Goal: Task Accomplishment & Management: Complete application form

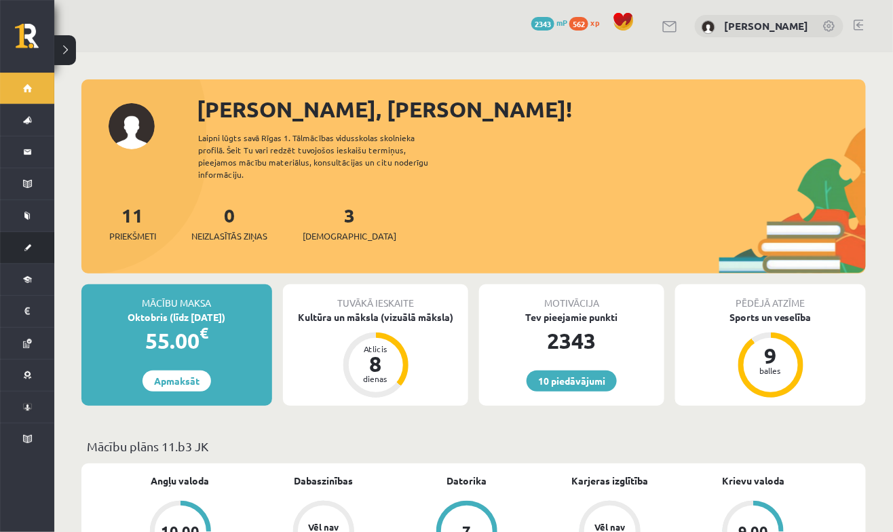
click at [29, 239] on link "[DEMOGRAPHIC_DATA]" at bounding box center [27, 247] width 54 height 31
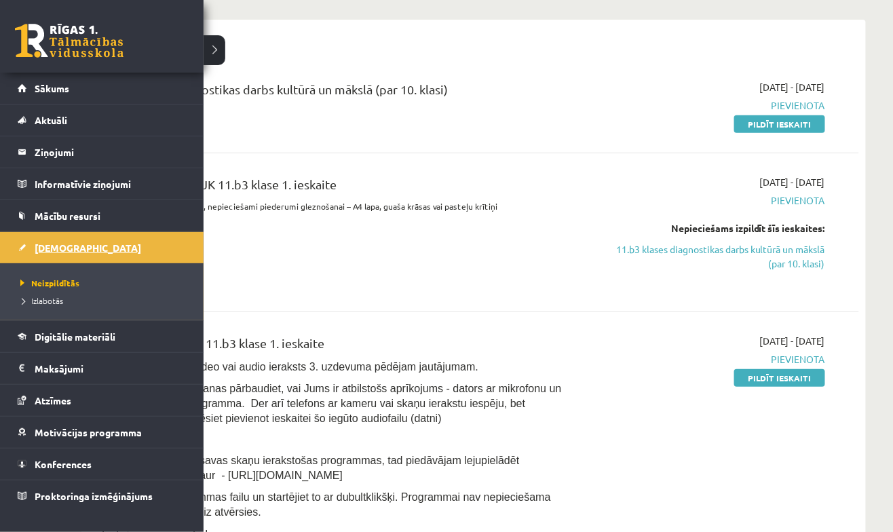
scroll to position [160, 0]
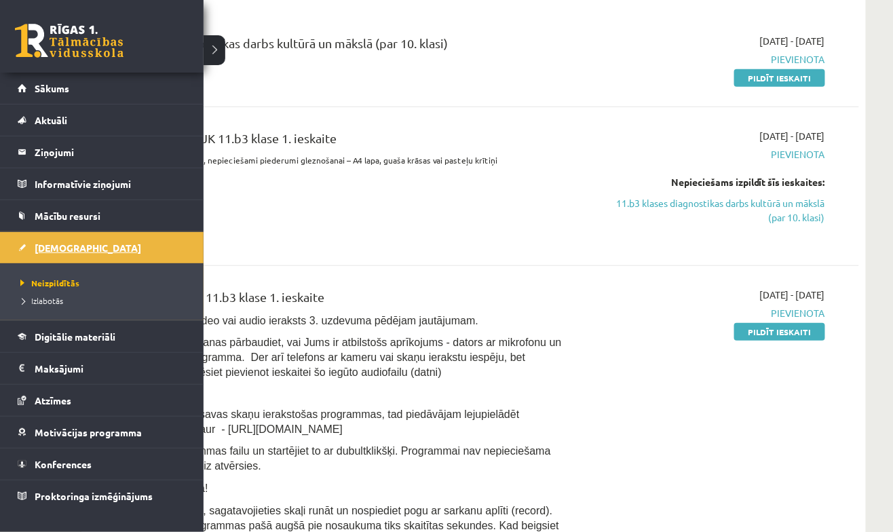
click at [38, 251] on span "[DEMOGRAPHIC_DATA]" at bounding box center [88, 248] width 107 height 12
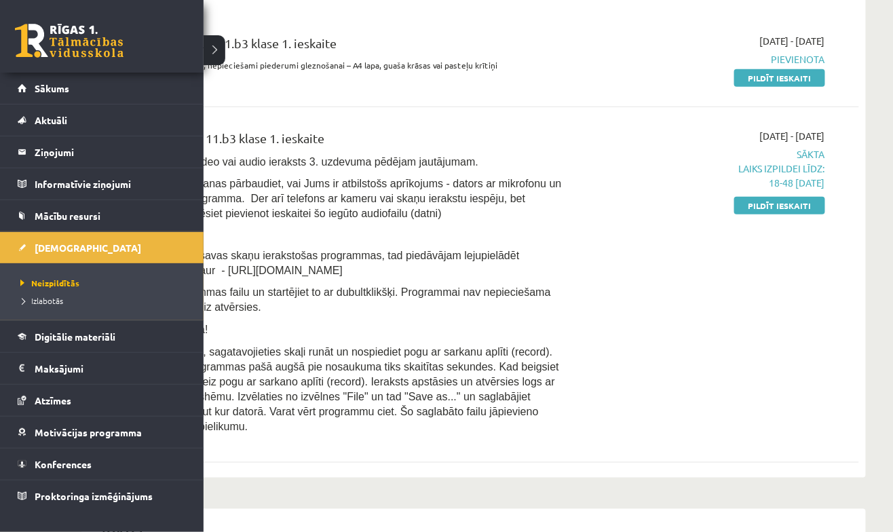
click at [751, 379] on div "2025-10-01 - 2025-10-15 Sākta Laiks izpildei līdz: 18-48 08-10-2025 Pildīt iesk…" at bounding box center [712, 285] width 248 height 312
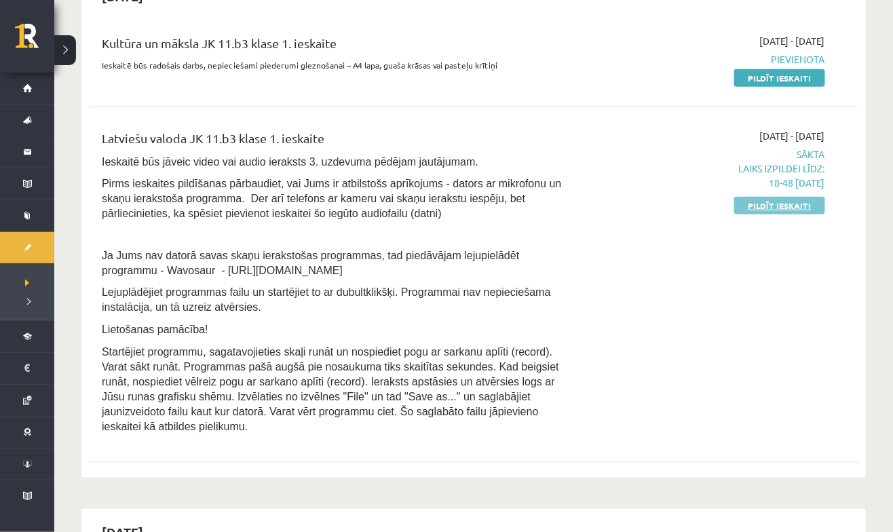
click at [792, 204] on link "Pildīt ieskaiti" at bounding box center [779, 206] width 91 height 18
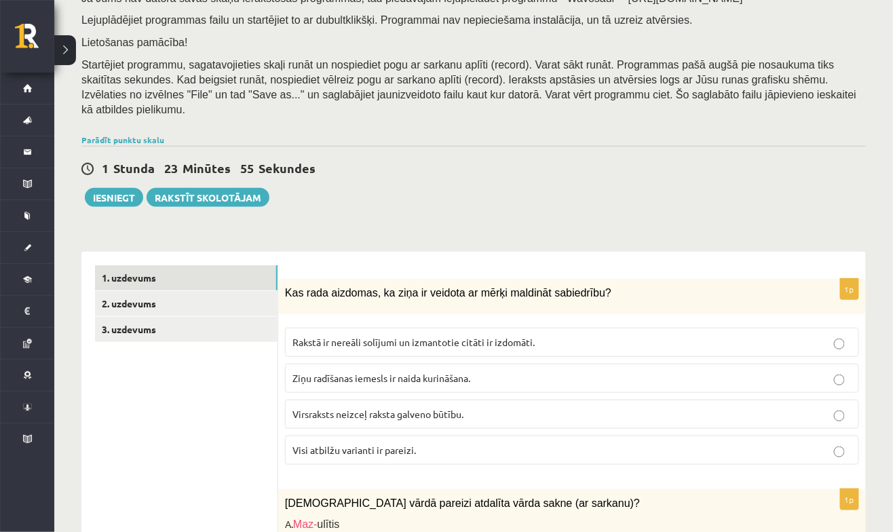
scroll to position [191, 0]
click at [652, 455] on label "Visi atbilžu varianti ir pareizi." at bounding box center [572, 449] width 574 height 29
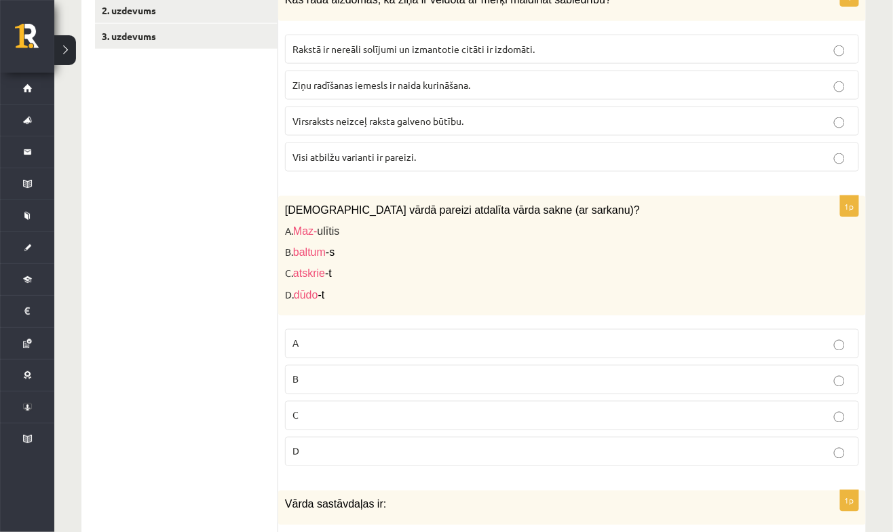
scroll to position [497, 0]
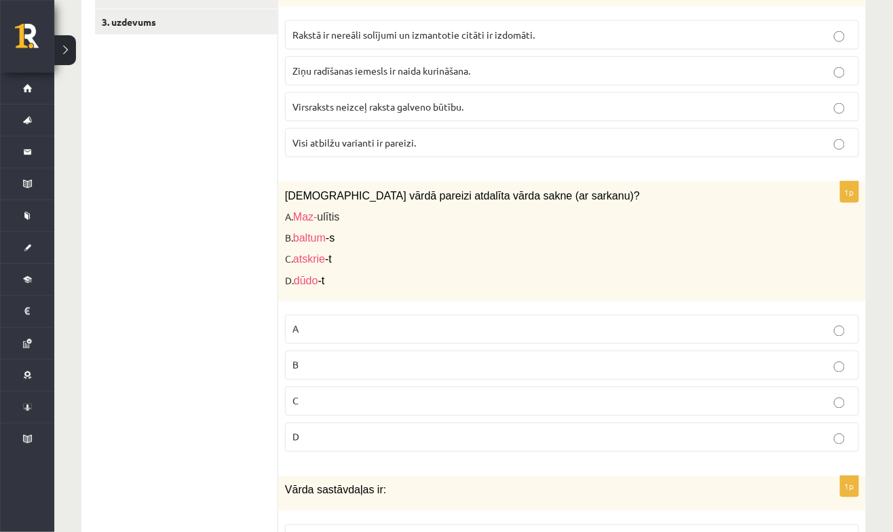
click at [576, 397] on p "C" at bounding box center [572, 401] width 559 height 14
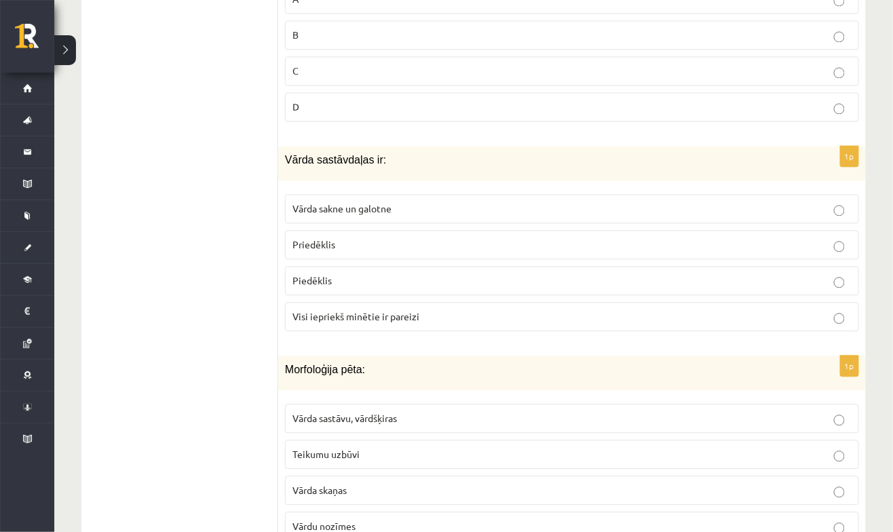
scroll to position [829, 0]
click at [614, 312] on p "Visi iepriekš minētie ir pareizi" at bounding box center [572, 316] width 559 height 14
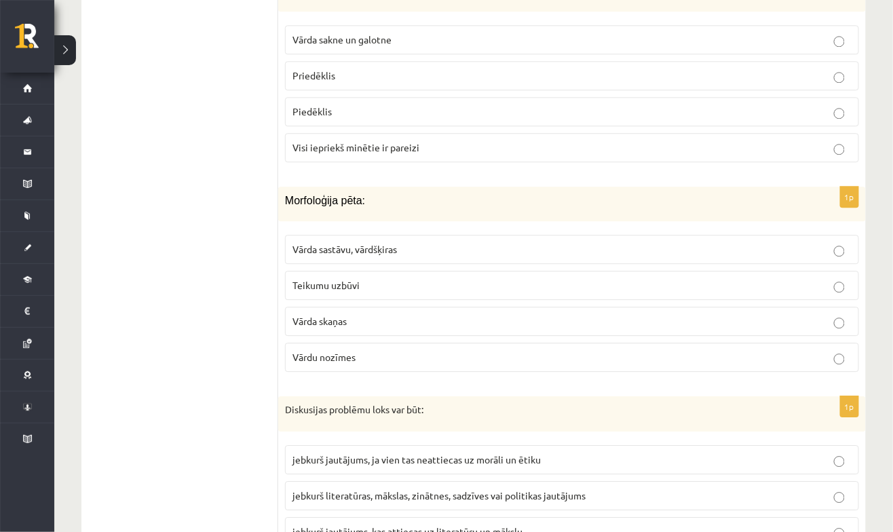
scroll to position [1000, 0]
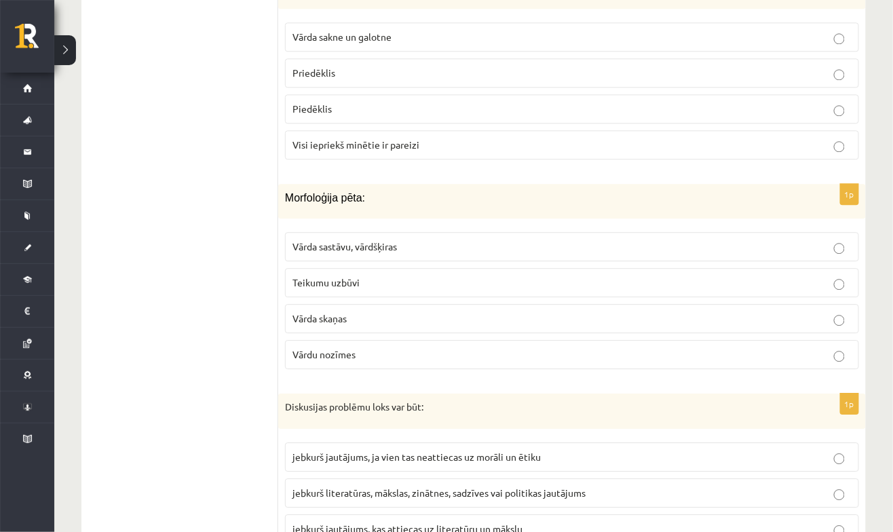
click at [677, 240] on p "Vārda sastāvu, vārdšķiras" at bounding box center [572, 247] width 559 height 14
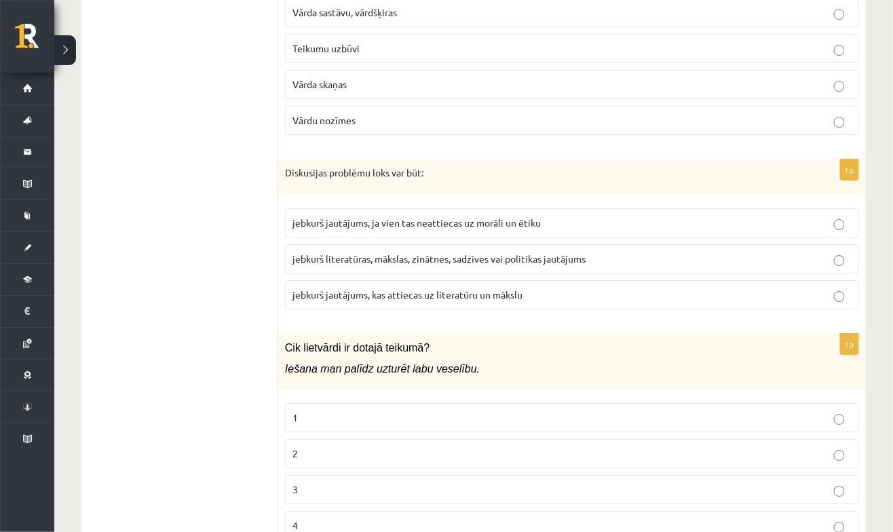
scroll to position [1236, 0]
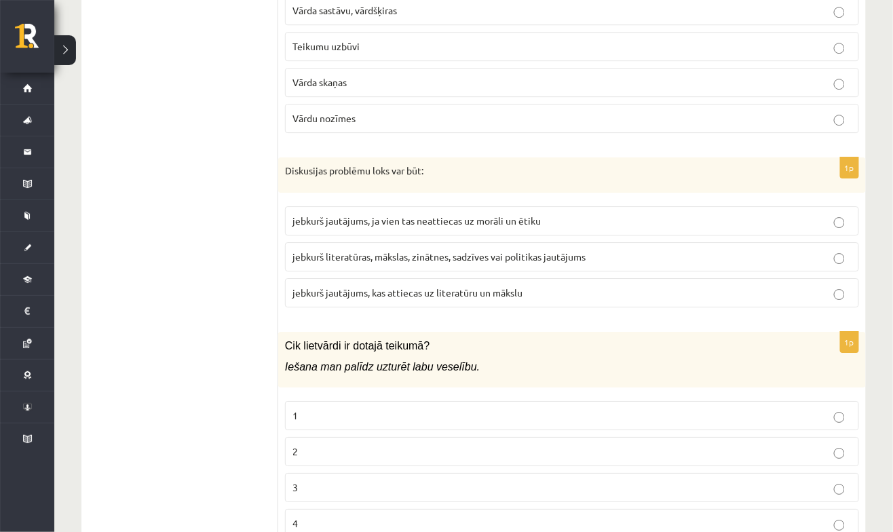
click at [627, 250] on p "jebkurš literatūras, mākslas, zinātnes, sadzīves vai politikas jautājums" at bounding box center [572, 257] width 559 height 14
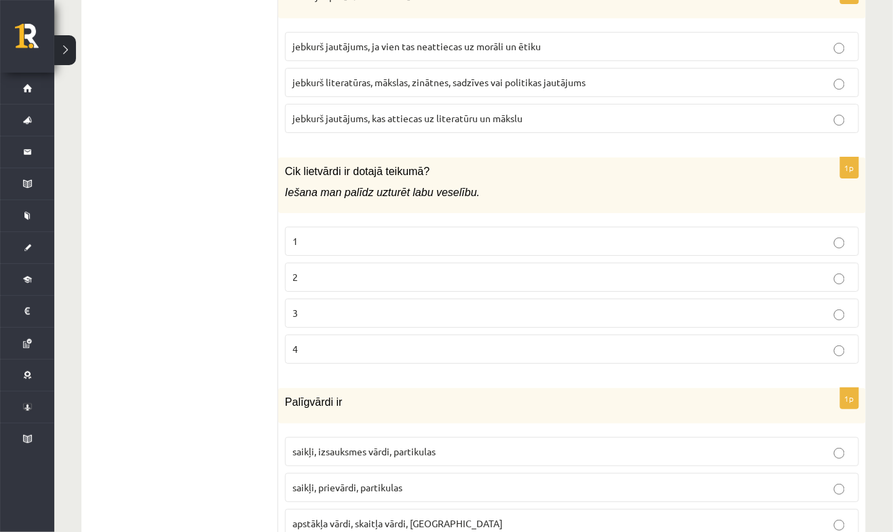
scroll to position [1410, 0]
click at [850, 272] on label "2" at bounding box center [572, 277] width 574 height 29
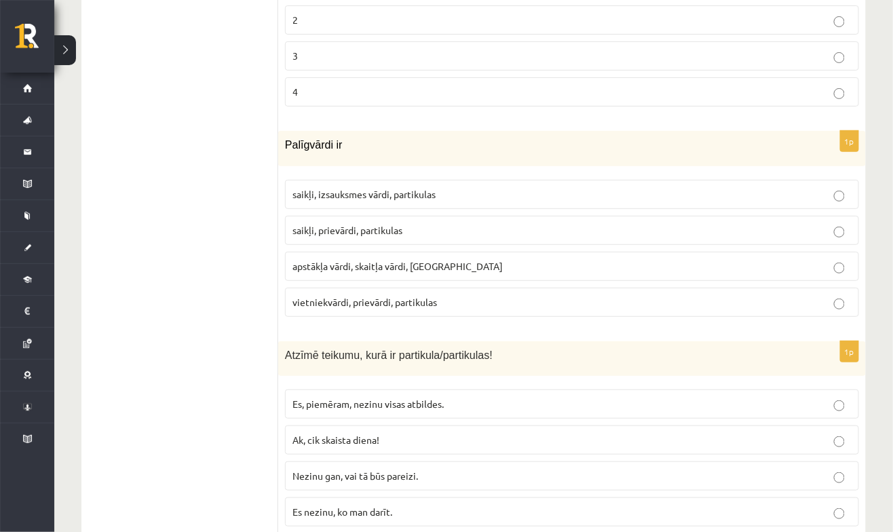
scroll to position [1668, 0]
click at [681, 223] on p "saikļi, prievārdi, partikulas" at bounding box center [572, 230] width 559 height 14
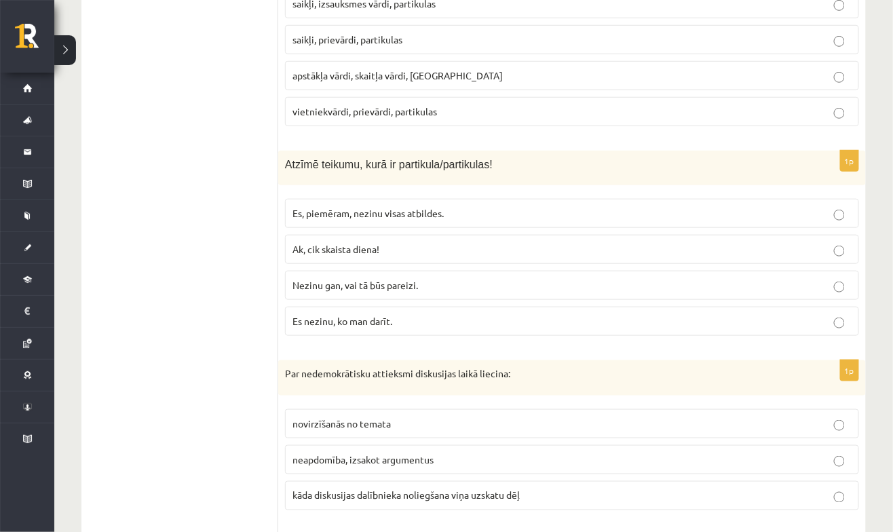
scroll to position [1875, 0]
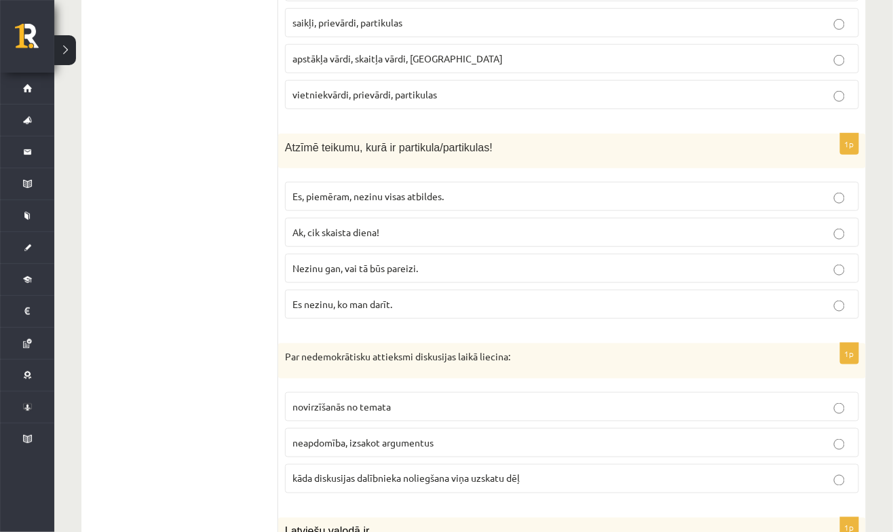
click at [597, 261] on p "Nezinu gan, vai tā būs pareizi." at bounding box center [572, 268] width 559 height 14
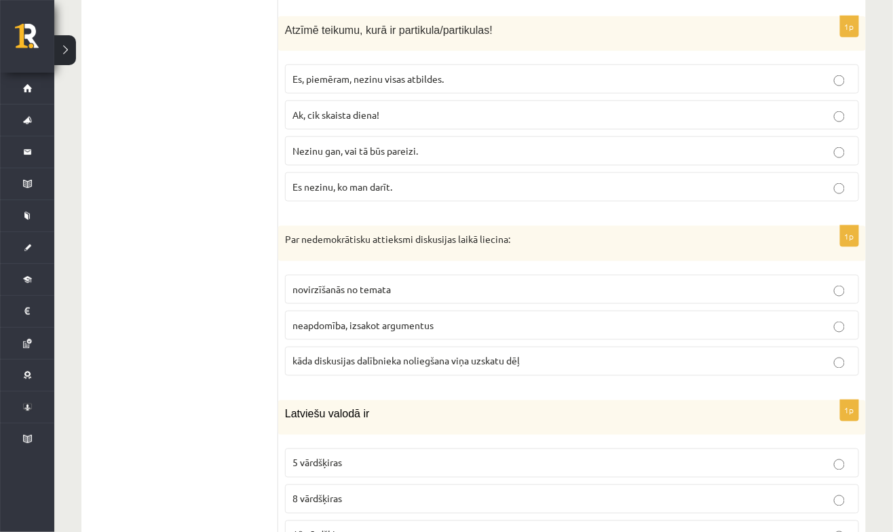
scroll to position [2005, 0]
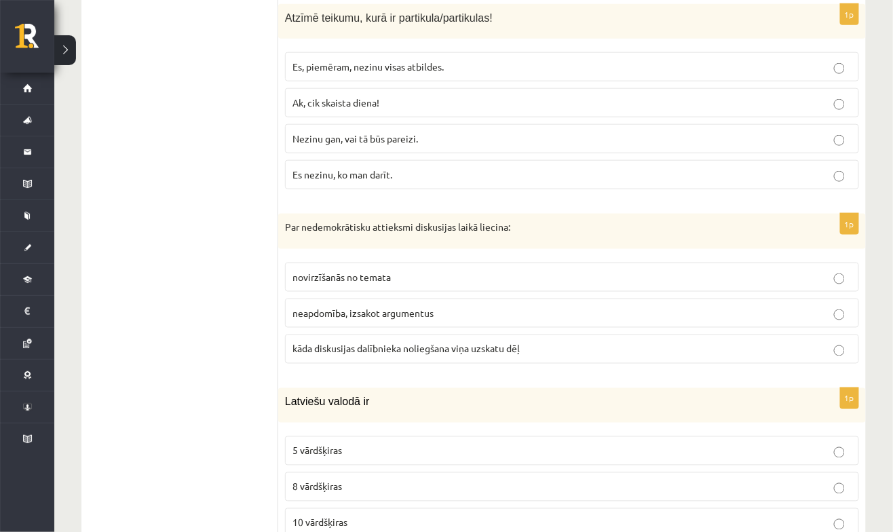
click at [829, 342] on p "kāda diskusijas dalībnieka noliegšana viņa uzskatu dēļ" at bounding box center [572, 349] width 559 height 14
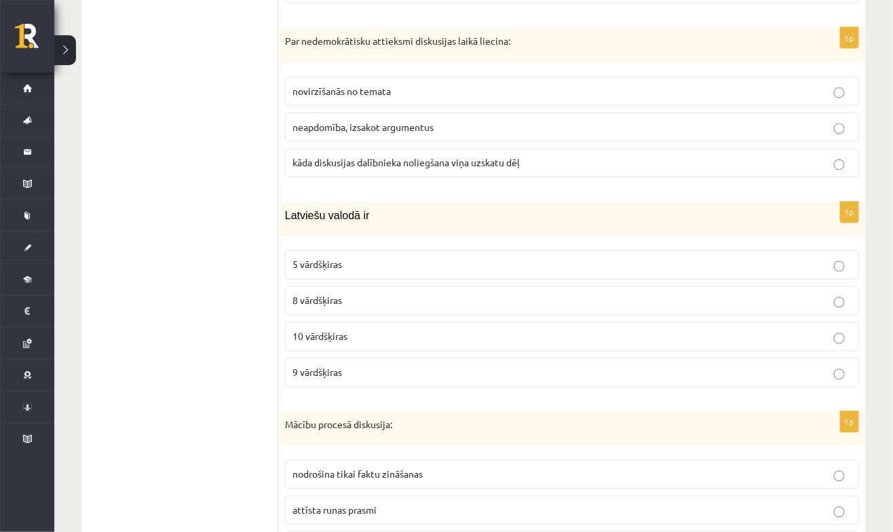
scroll to position [2190, 0]
click at [650, 361] on label "9 vārdšķiras" at bounding box center [572, 373] width 574 height 29
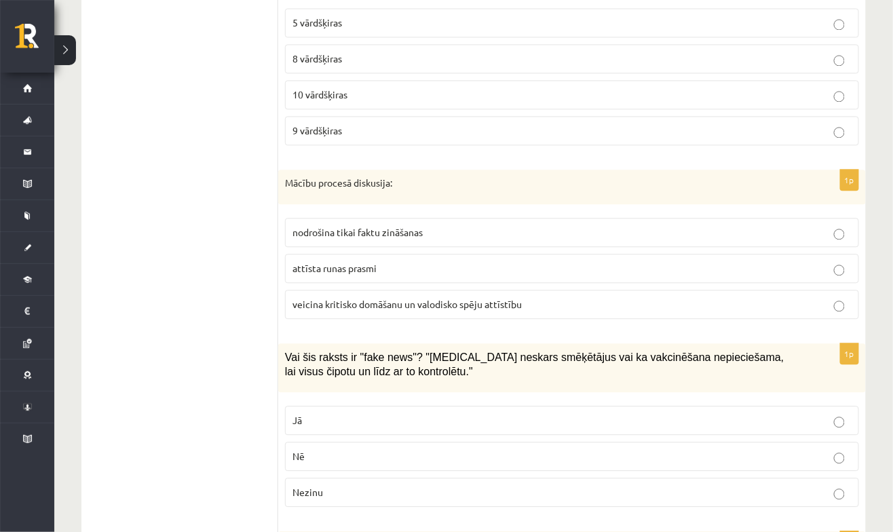
scroll to position [2433, 0]
click at [743, 298] on p "veicina kritisko domāšanu un valodisko spēju attīstību" at bounding box center [572, 305] width 559 height 14
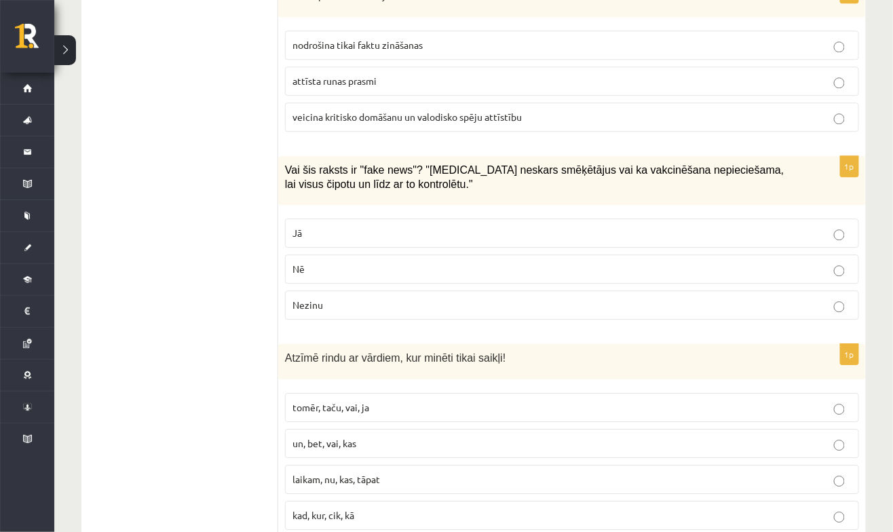
scroll to position [2621, 0]
click at [789, 218] on label "Jā" at bounding box center [572, 232] width 574 height 29
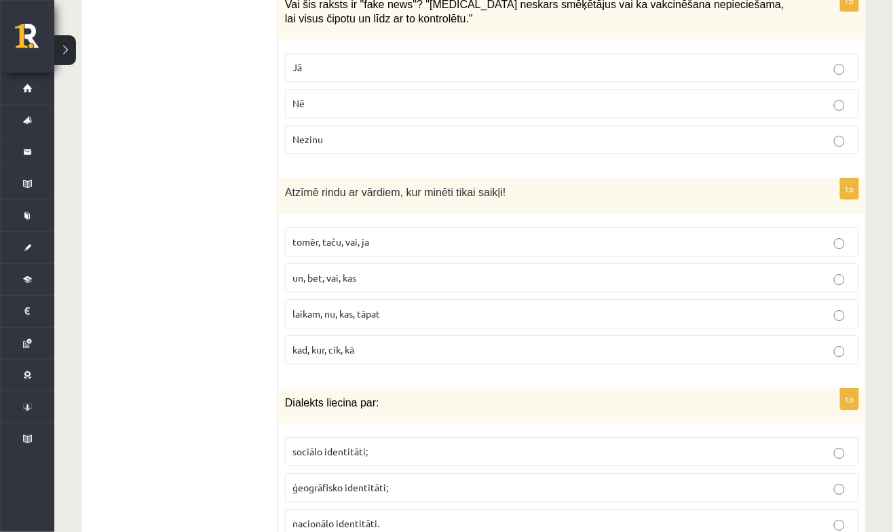
scroll to position [2788, 0]
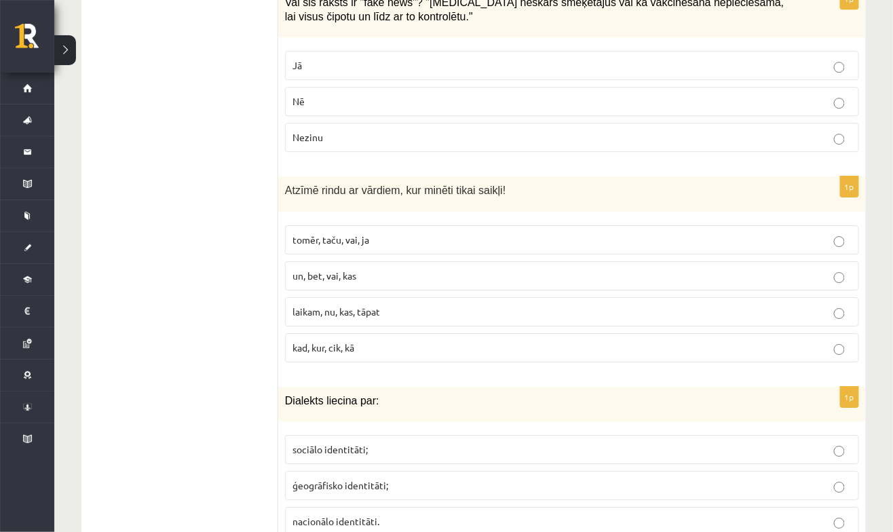
click at [691, 233] on p "tomēr, taču, vai, ja" at bounding box center [572, 240] width 559 height 14
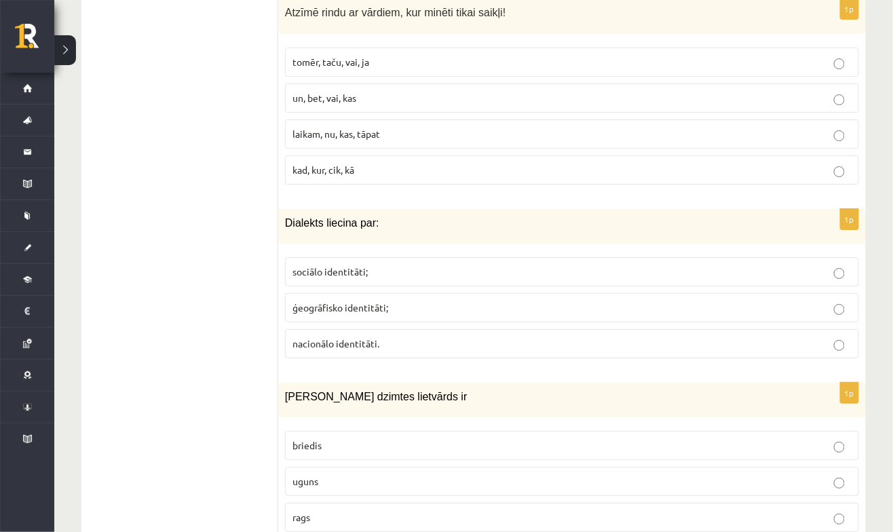
scroll to position [2967, 0]
click at [666, 299] on p "ģeogrāfisko identitāti;" at bounding box center [572, 306] width 559 height 14
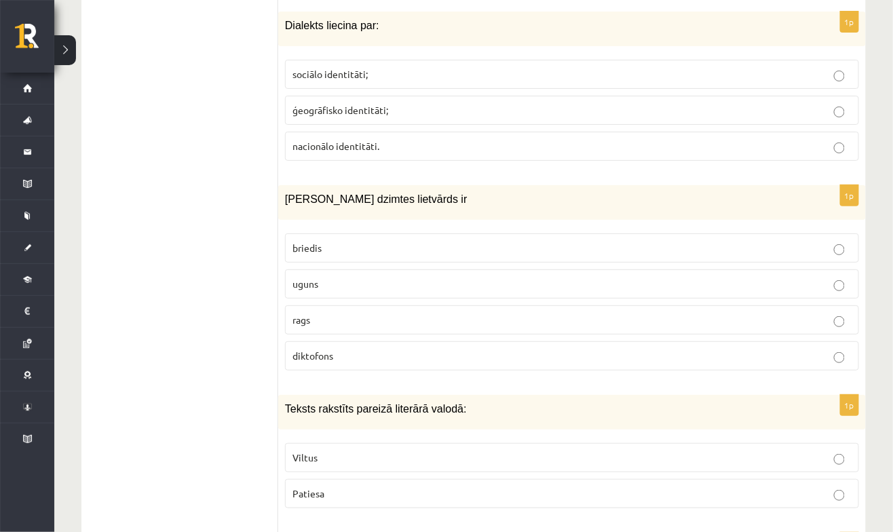
scroll to position [3183, 0]
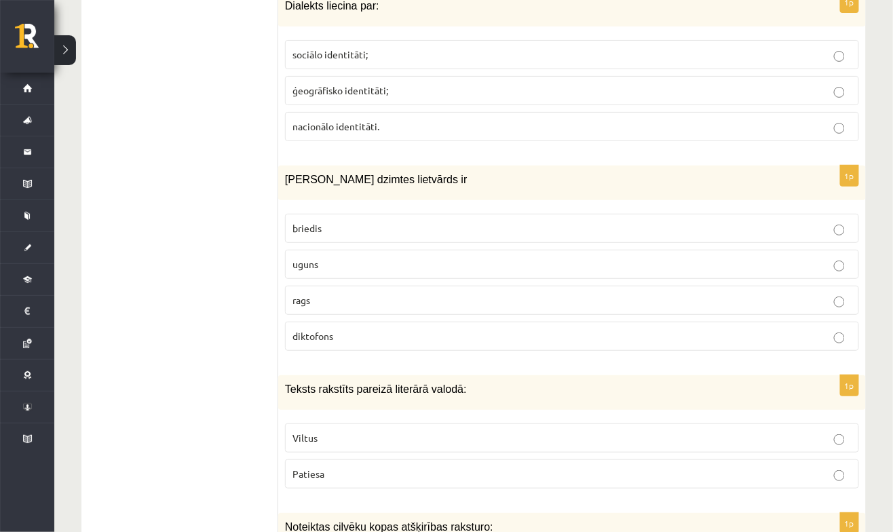
click at [694, 250] on fieldset "briedis uguns rags diktofons" at bounding box center [572, 281] width 574 height 148
click at [835, 250] on label "uguns" at bounding box center [572, 264] width 574 height 29
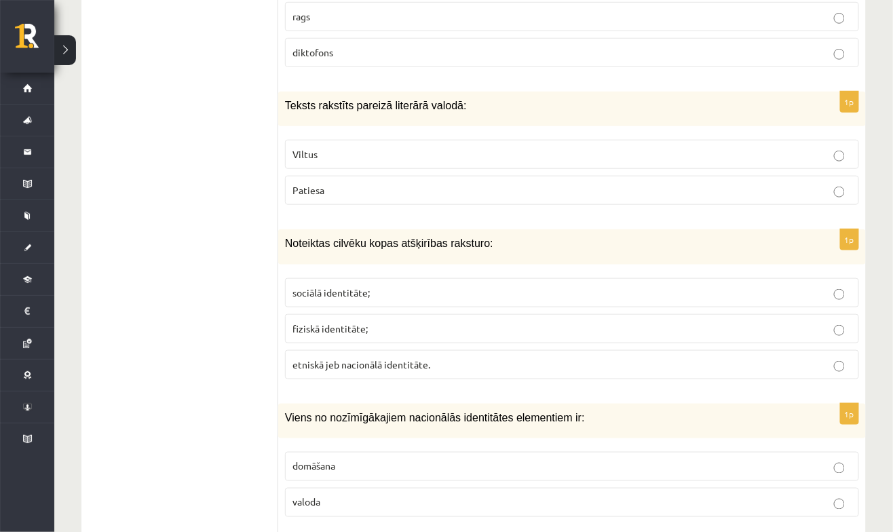
scroll to position [3470, 0]
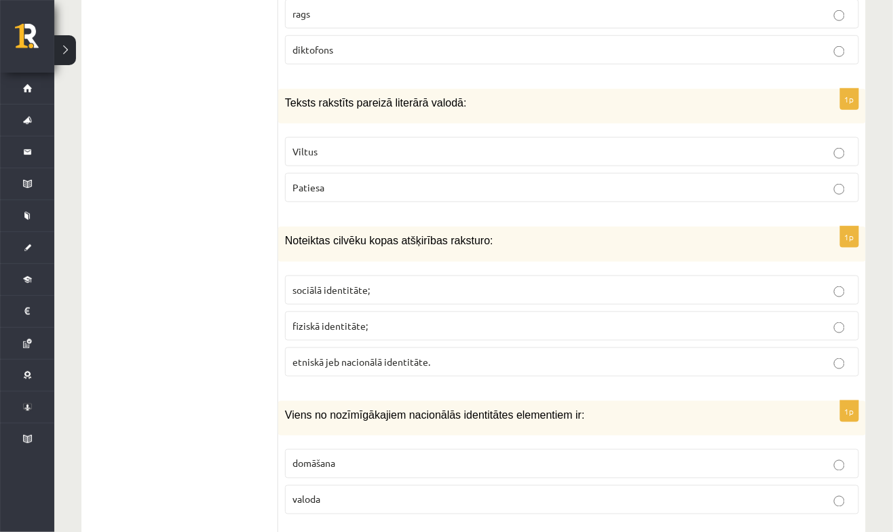
click at [765, 283] on p "sociālā identitāte;" at bounding box center [572, 290] width 559 height 14
click at [717, 181] on p "Patiesa" at bounding box center [572, 188] width 559 height 14
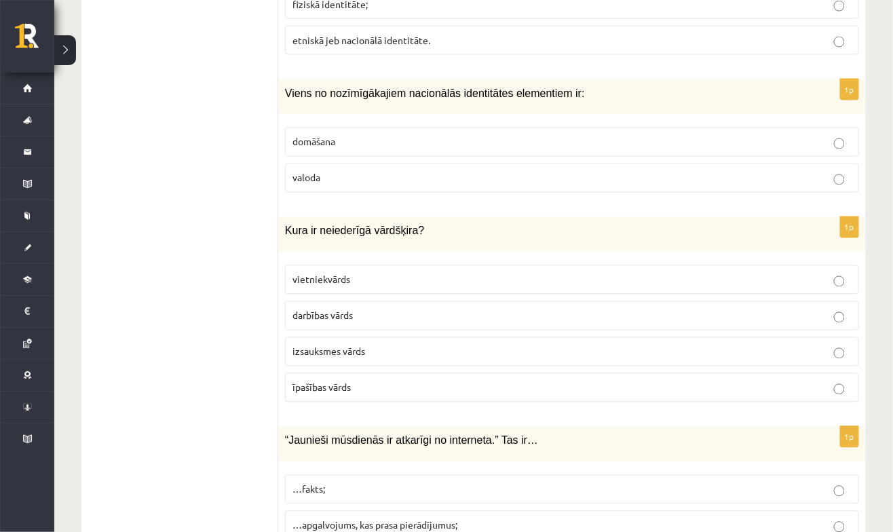
scroll to position [3791, 0]
click at [681, 171] on p "valoda" at bounding box center [572, 178] width 559 height 14
click at [652, 337] on label "izsauksmes vārds" at bounding box center [572, 351] width 574 height 29
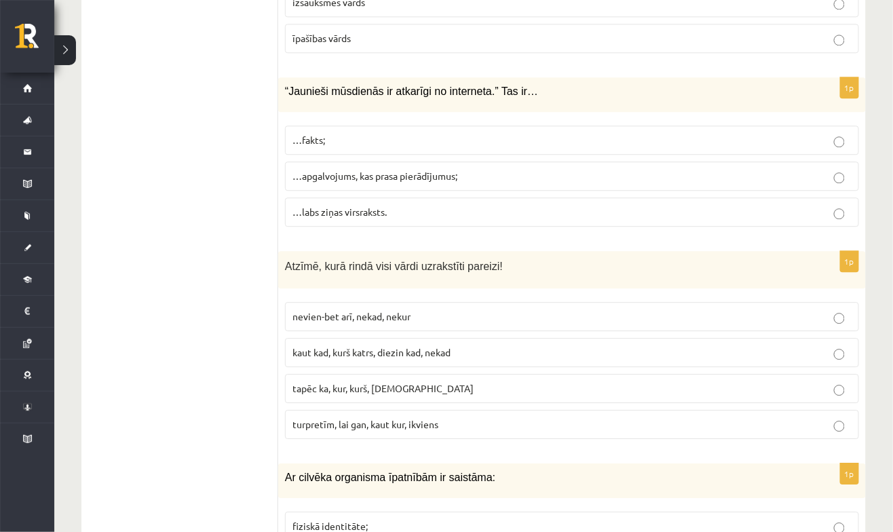
scroll to position [4142, 0]
click at [694, 160] on label "…apgalvojums, kas prasa pierādījumus;" at bounding box center [572, 174] width 574 height 29
click at [499, 409] on label "turpretīm, lai gan, kaut kur, ikviens" at bounding box center [572, 423] width 574 height 29
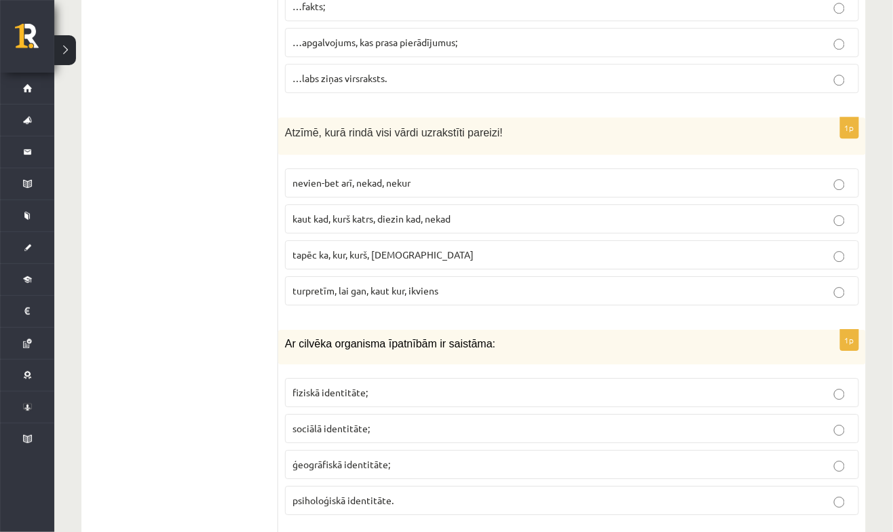
scroll to position [4285, 0]
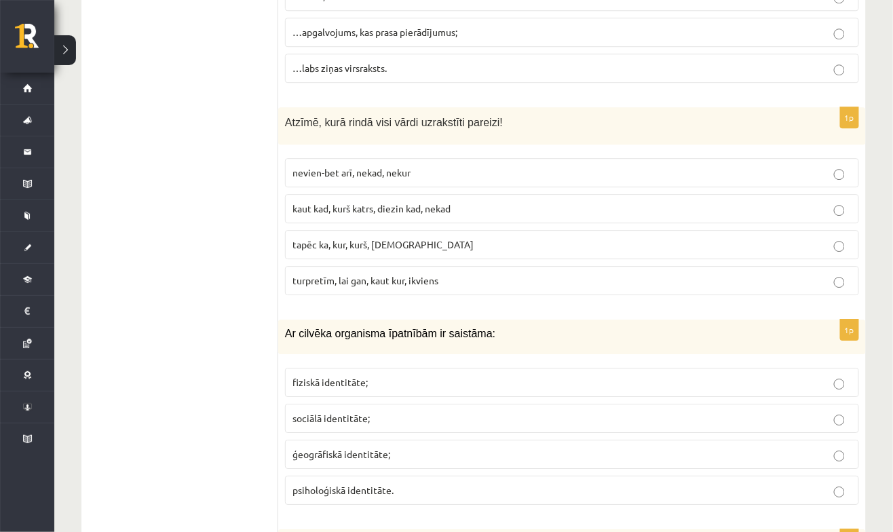
click at [650, 375] on p "fiziskā identitāte;" at bounding box center [572, 382] width 559 height 14
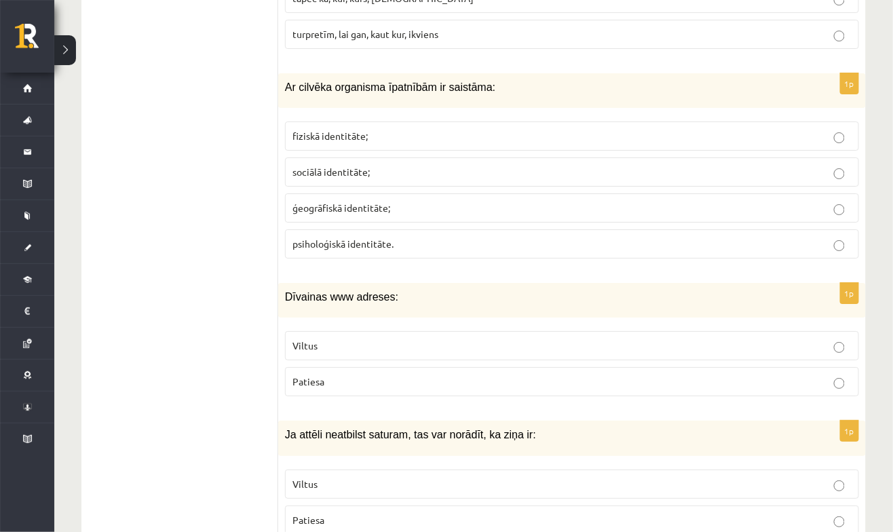
scroll to position [4534, 0]
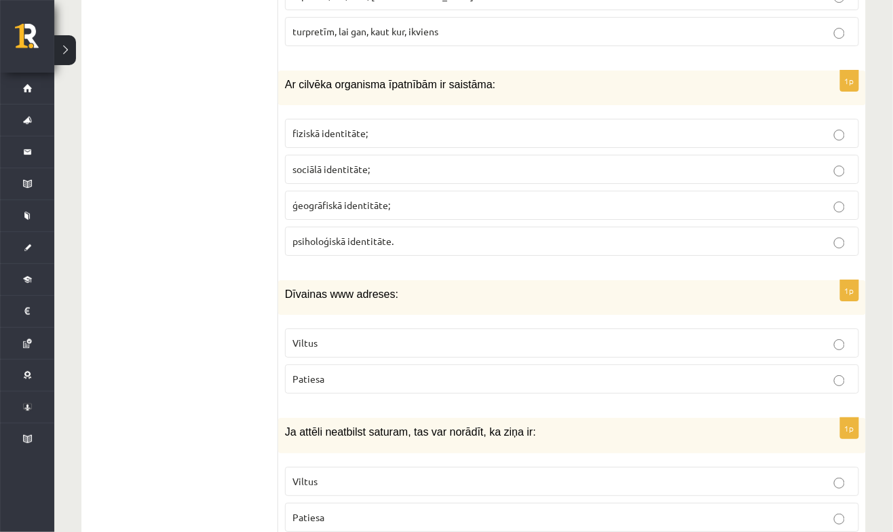
click at [679, 328] on label "Viltus" at bounding box center [572, 342] width 574 height 29
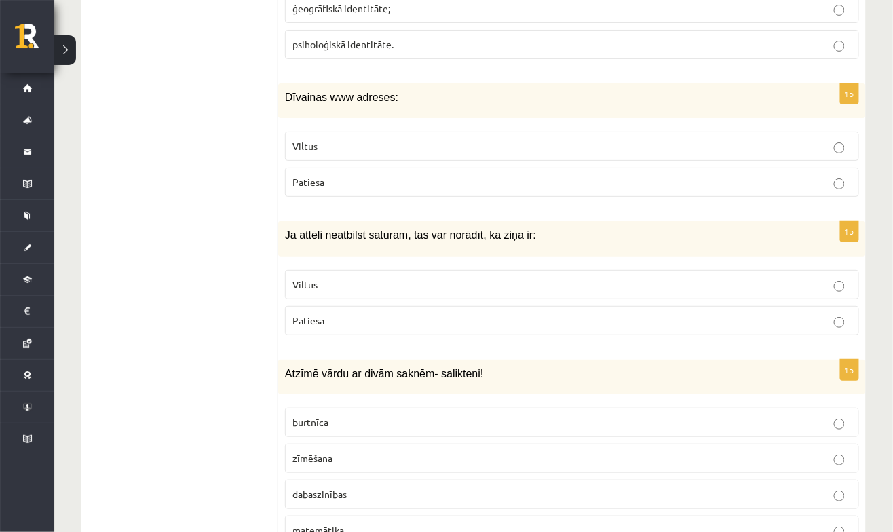
scroll to position [4756, 0]
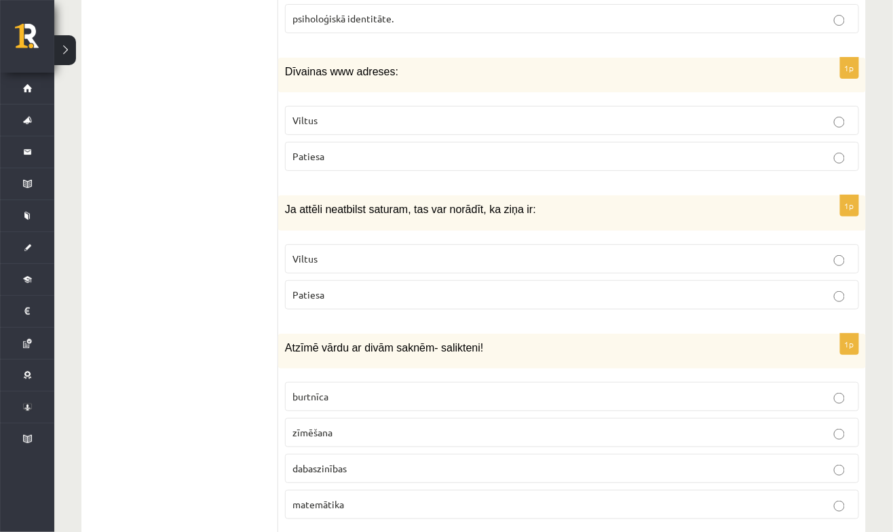
click at [813, 252] on p "Viltus" at bounding box center [572, 259] width 559 height 14
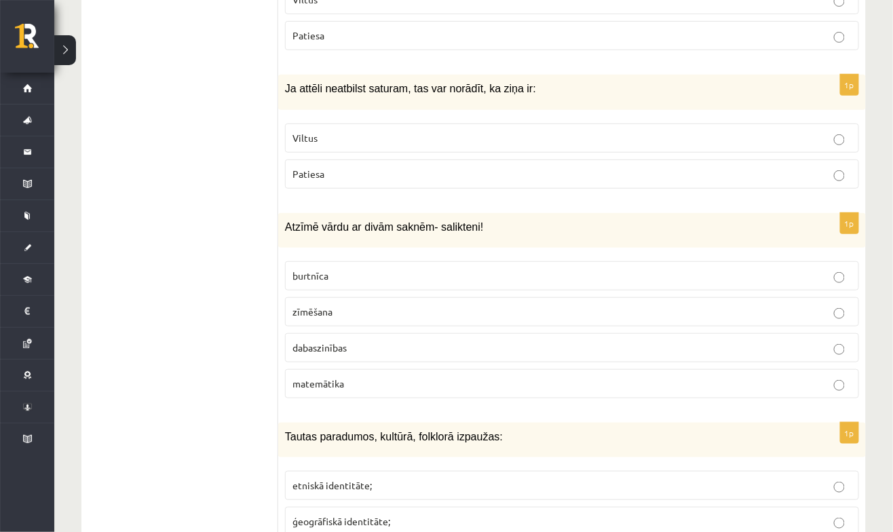
scroll to position [4880, 0]
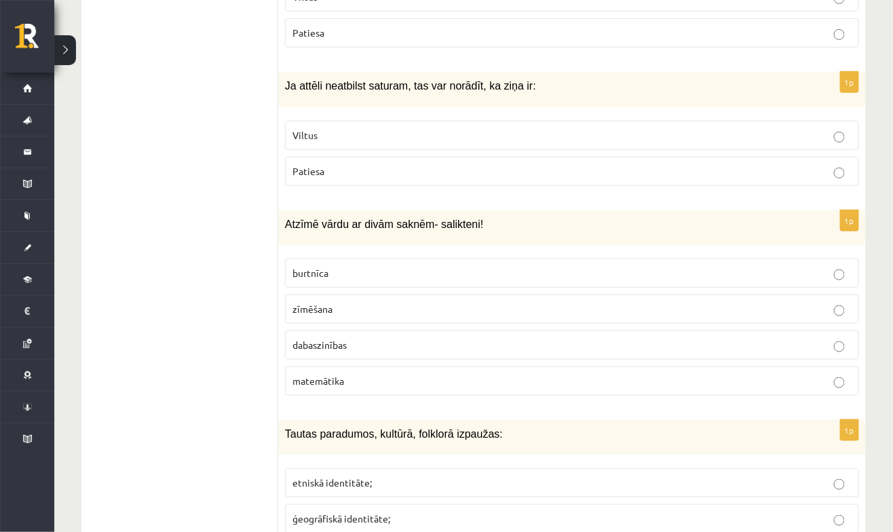
click at [584, 331] on label "dabaszinības" at bounding box center [572, 345] width 574 height 29
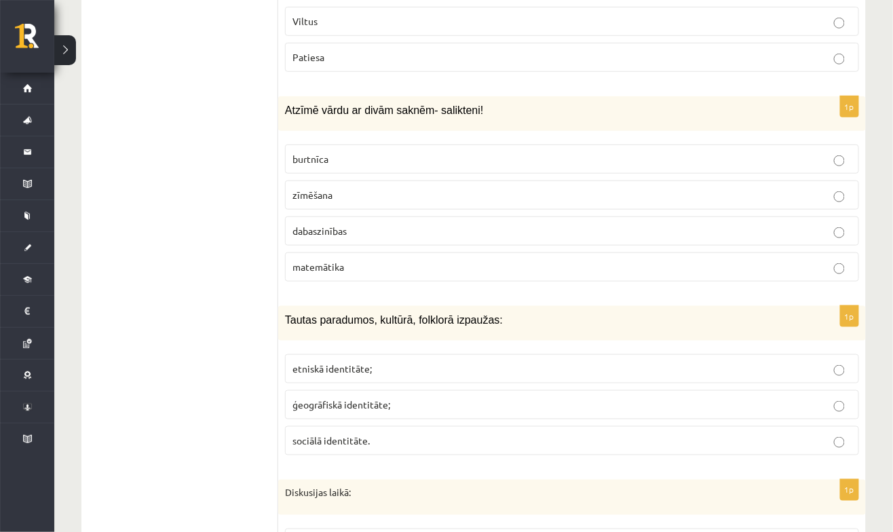
scroll to position [5000, 0]
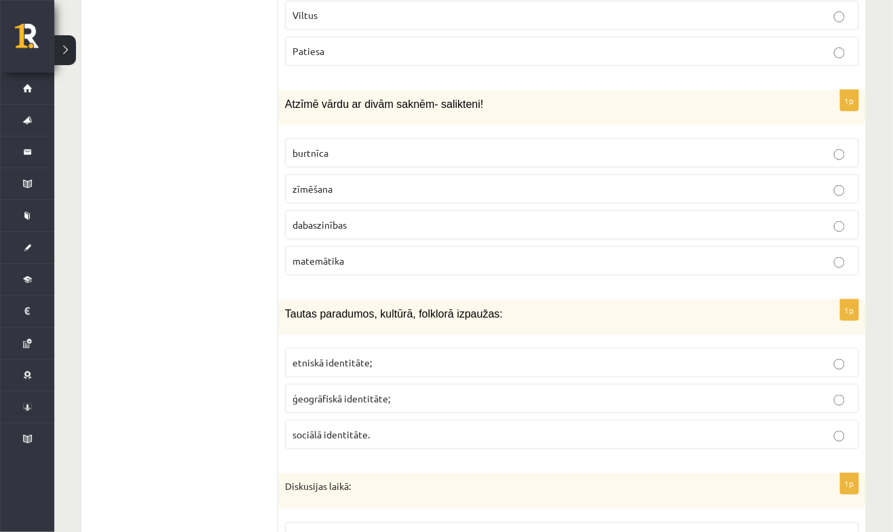
click at [692, 356] on p "etniskā identitāte;" at bounding box center [572, 363] width 559 height 14
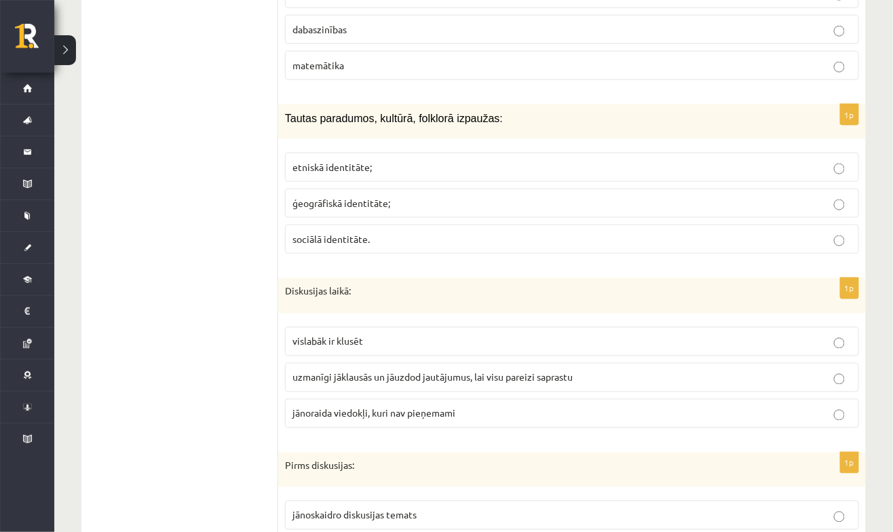
scroll to position [5206, 0]
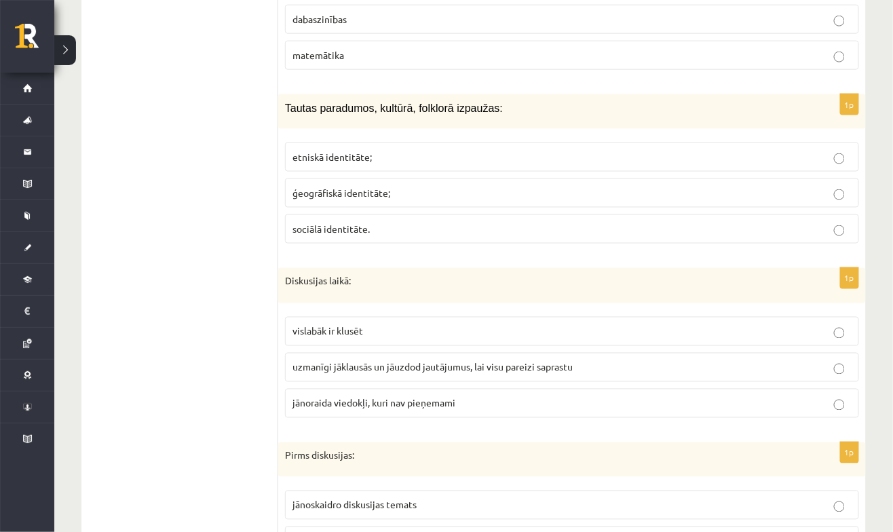
click at [668, 360] on p "uzmanīgi jāklausās un jāuzdod jautājumus, lai visu pareizi saprastu" at bounding box center [572, 367] width 559 height 14
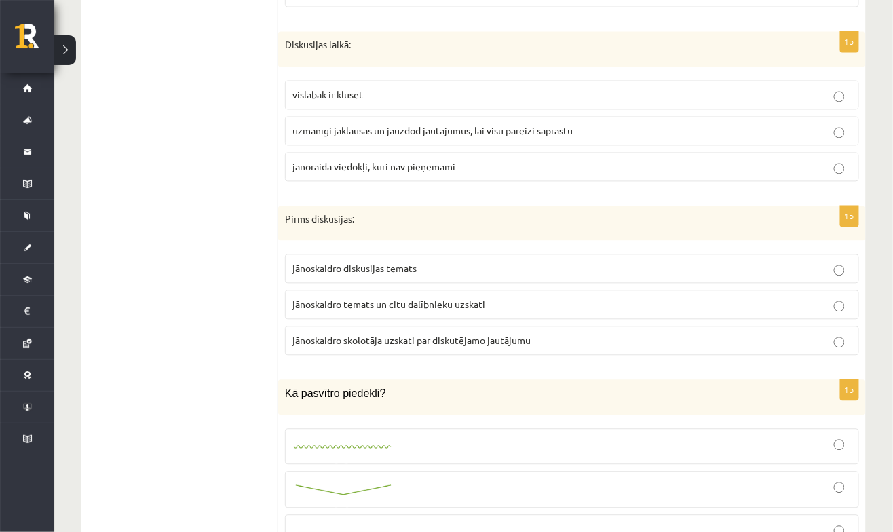
scroll to position [5446, 0]
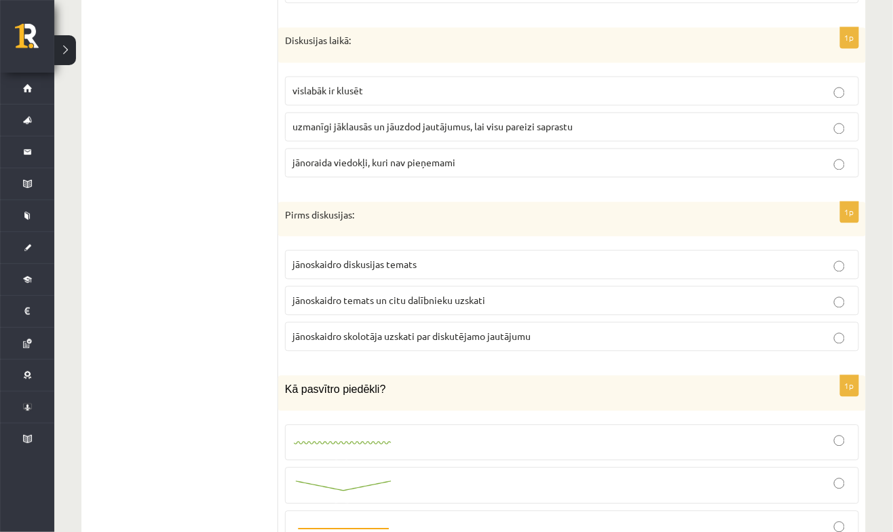
click at [727, 294] on p "jānoskaidro temats un citu dalībnieku uzskati" at bounding box center [572, 301] width 559 height 14
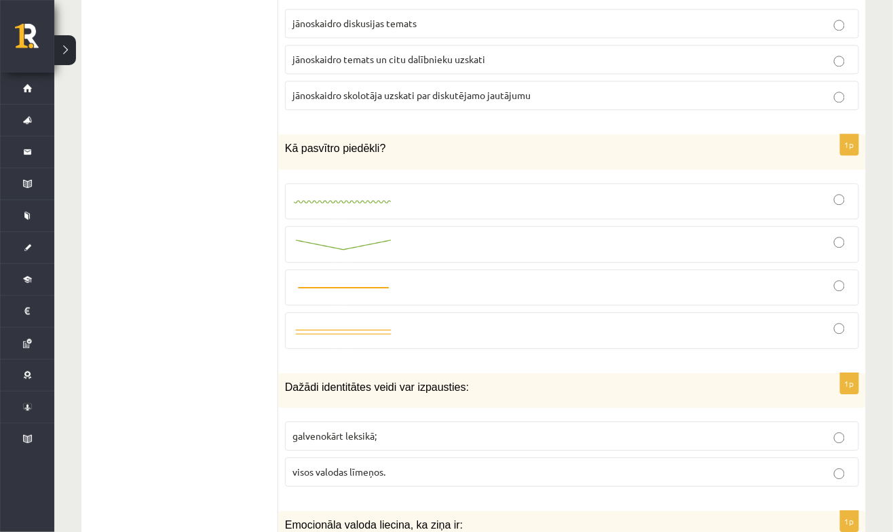
scroll to position [5694, 0]
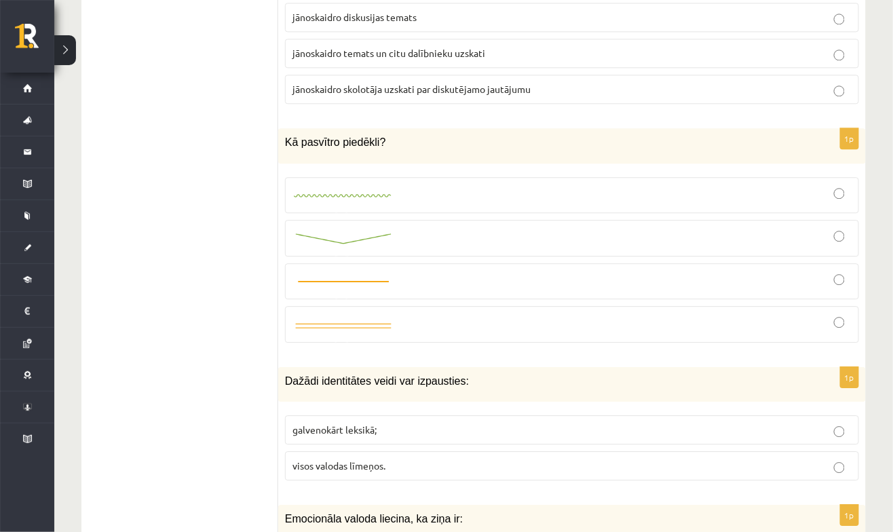
click at [824, 185] on div at bounding box center [572, 195] width 559 height 21
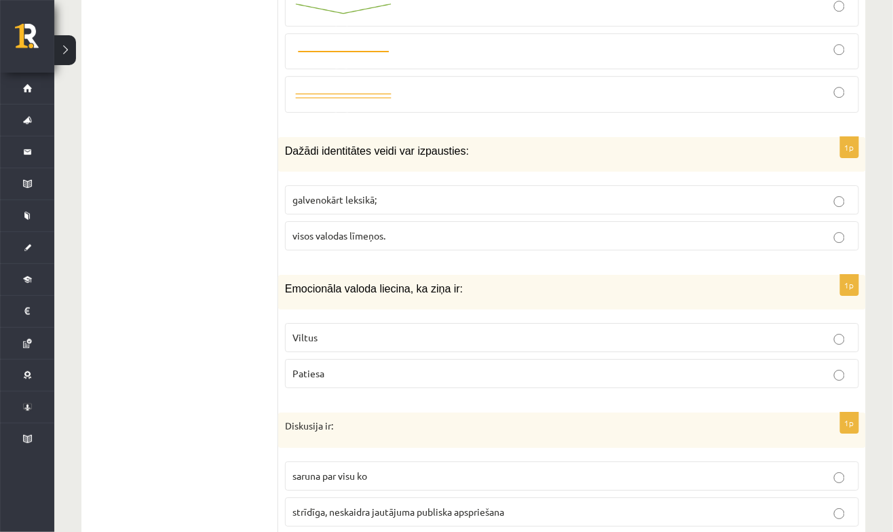
scroll to position [5923, 0]
click at [607, 229] on p "visos valodas līmeņos." at bounding box center [572, 236] width 559 height 14
click at [547, 324] on label "Viltus" at bounding box center [572, 338] width 574 height 29
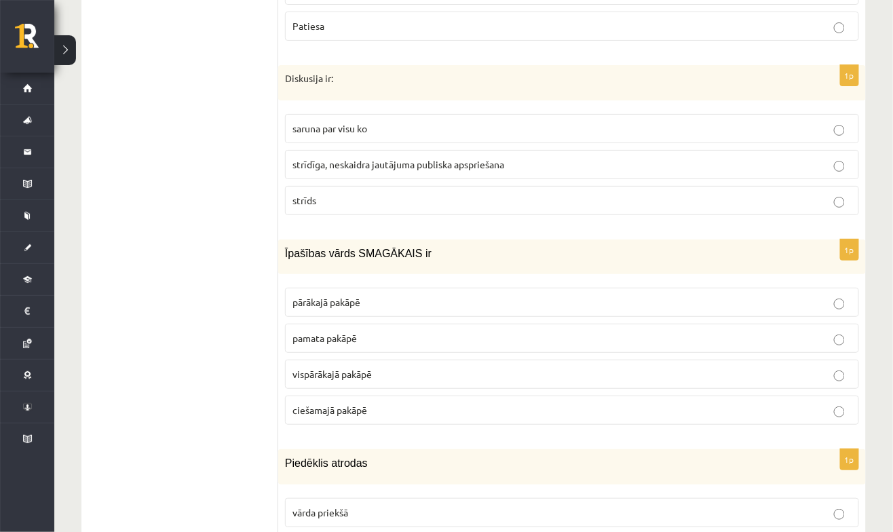
scroll to position [6277, 0]
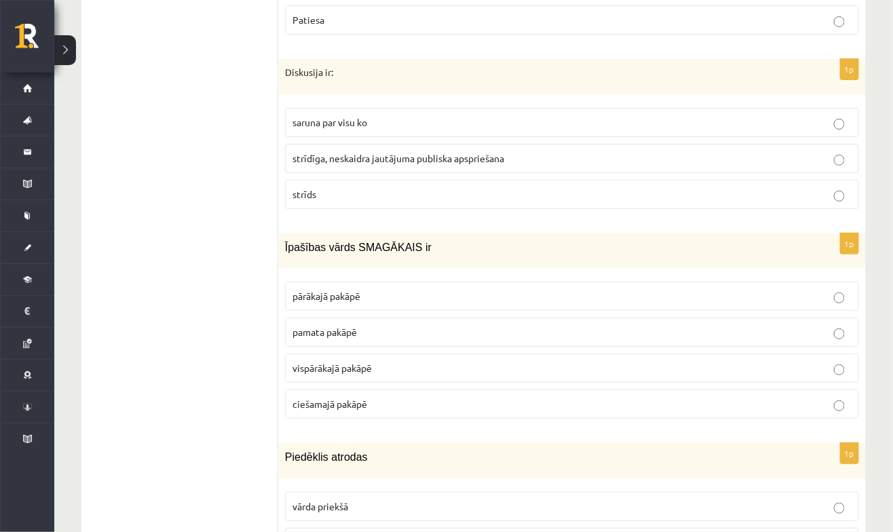
click at [819, 361] on p "vispārākajā pakāpē" at bounding box center [572, 368] width 559 height 14
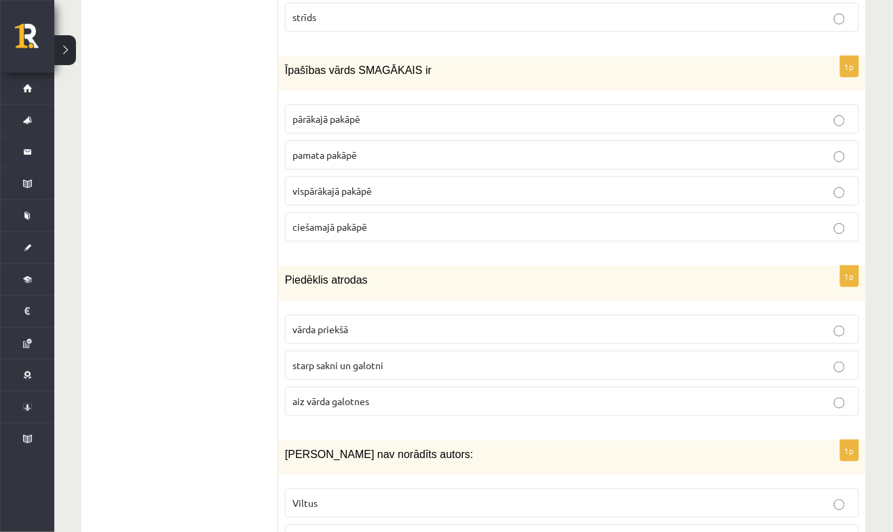
scroll to position [6456, 0]
click at [715, 357] on p "starp sakni un galotni" at bounding box center [572, 364] width 559 height 14
click at [645, 523] on label "Patiesa" at bounding box center [572, 537] width 574 height 29
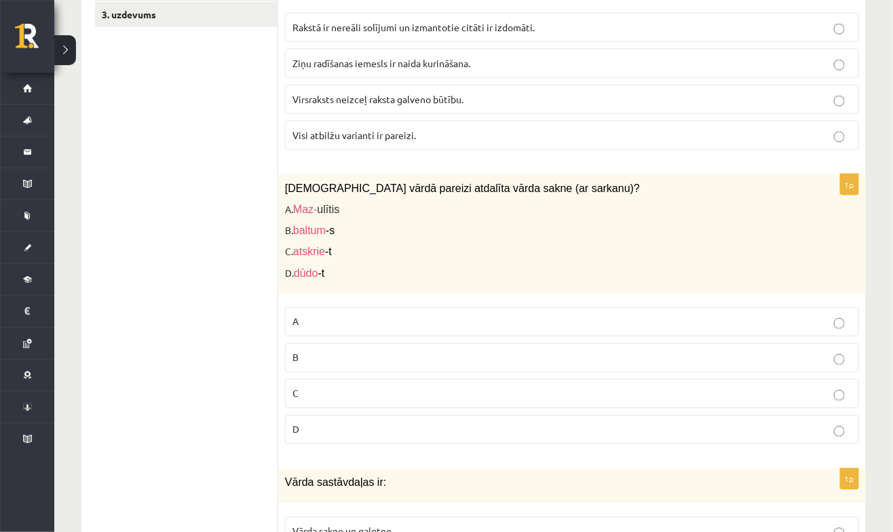
scroll to position [0, 0]
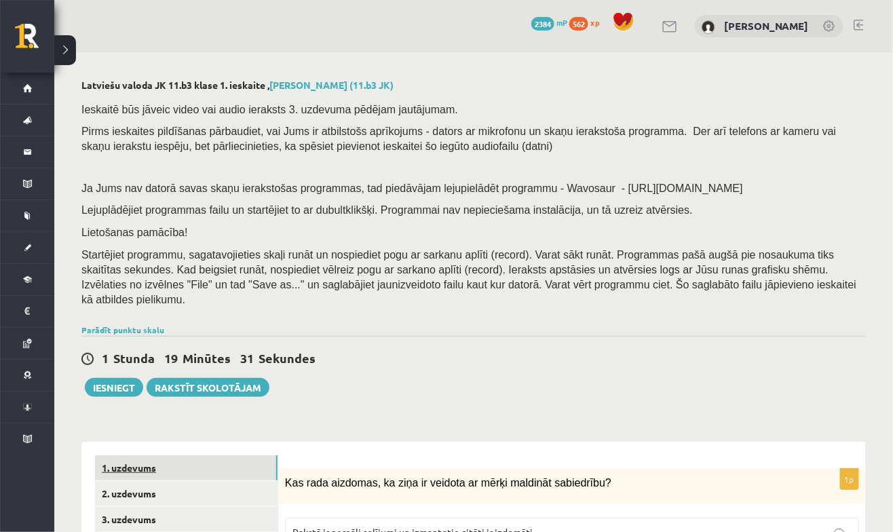
click at [210, 466] on link "1. uzdevums" at bounding box center [186, 467] width 183 height 25
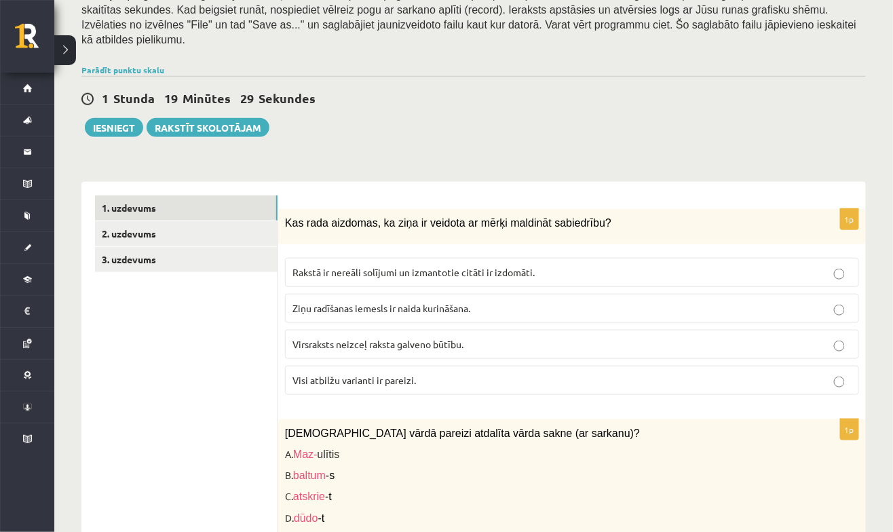
scroll to position [257, 0]
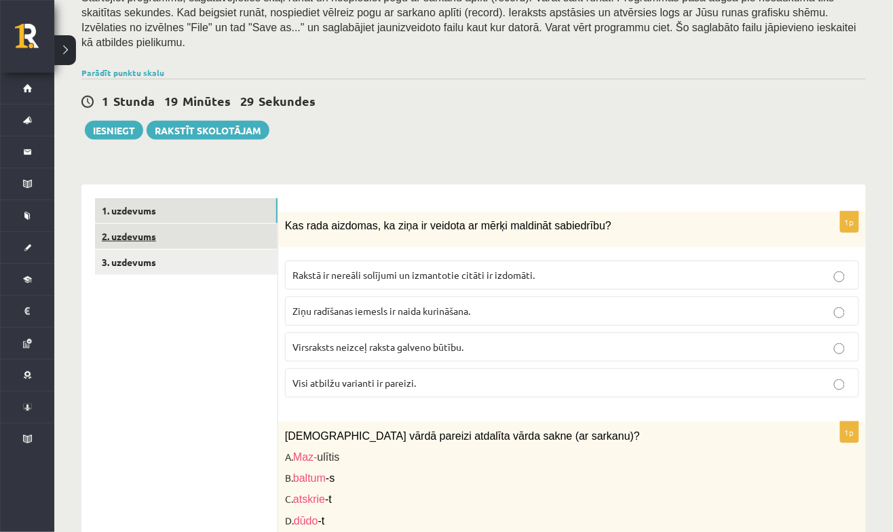
click at [210, 234] on link "2. uzdevums" at bounding box center [186, 236] width 183 height 25
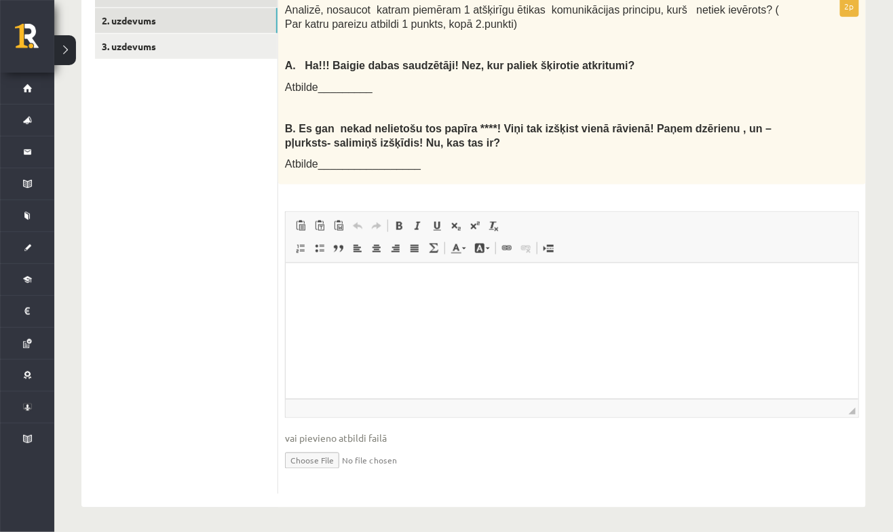
scroll to position [473, 0]
click at [633, 305] on html at bounding box center [571, 283] width 573 height 41
click at [405, 219] on link "Полужирный Комбинация клавиш Ctrl+B" at bounding box center [399, 226] width 19 height 18
click at [399, 229] on span at bounding box center [399, 226] width 11 height 11
click at [394, 223] on span at bounding box center [399, 226] width 11 height 11
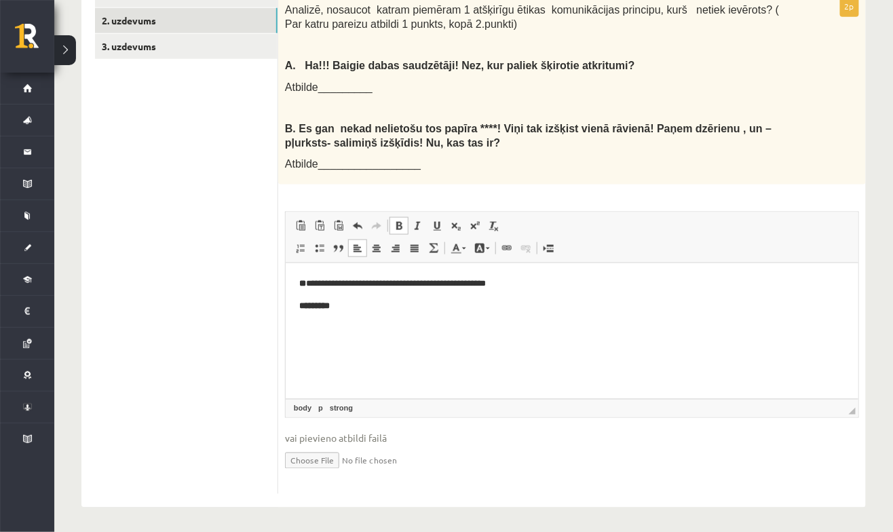
click at [394, 229] on span at bounding box center [399, 226] width 11 height 11
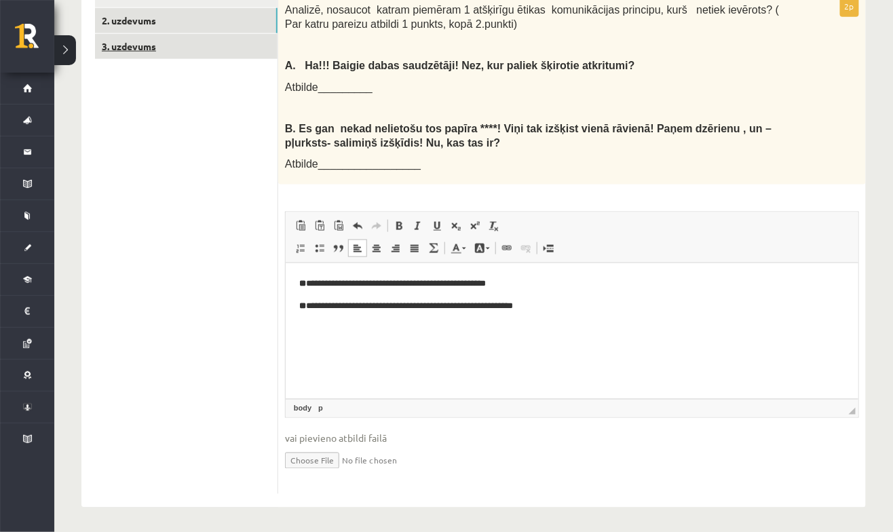
click at [188, 43] on link "3. uzdevums" at bounding box center [186, 46] width 183 height 25
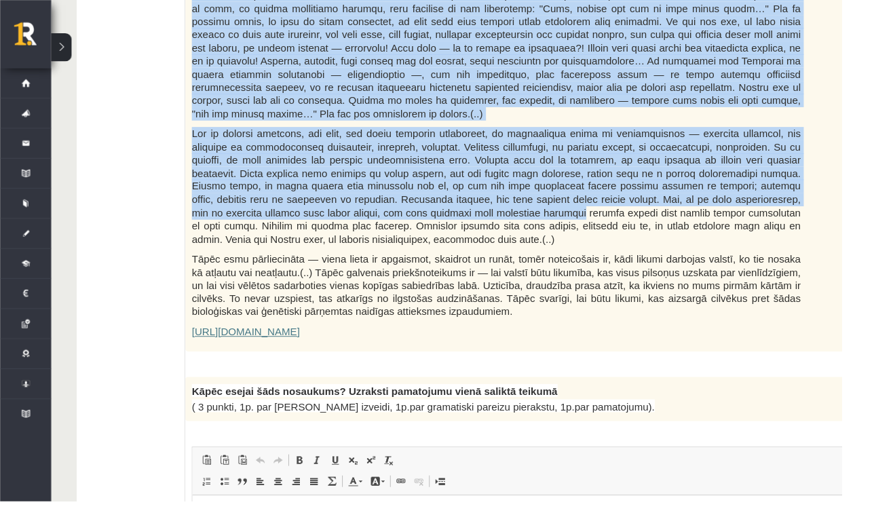
scroll to position [767, 0]
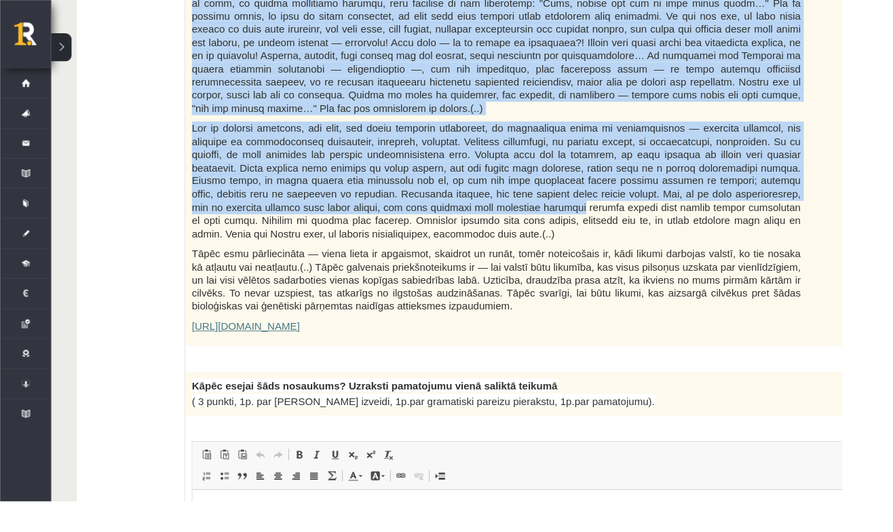
copy form "Loremipsu do Sitametcon Adipiscin elitsedd "Eiusmodte incidi" Utla etdolorema a…"
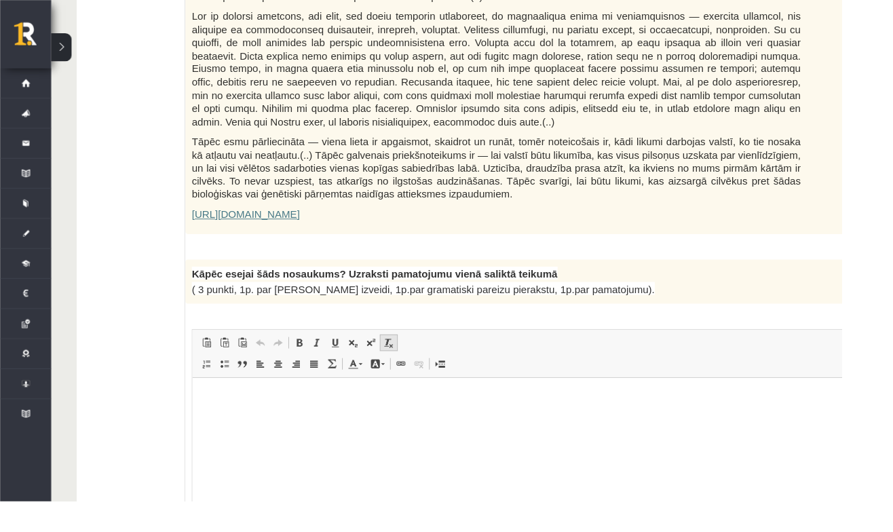
scroll to position [890, 0]
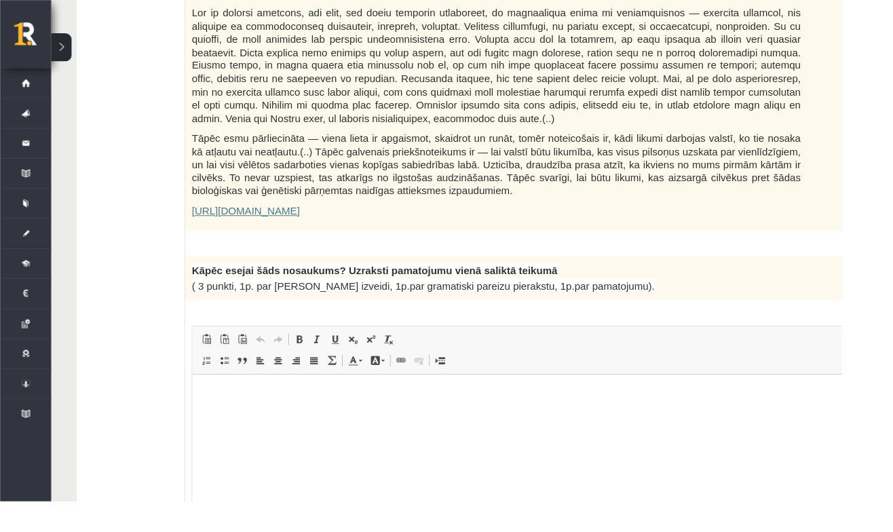
click at [657, 415] on html at bounding box center [548, 393] width 713 height 41
click at [646, 413] on html at bounding box center [548, 393] width 713 height 41
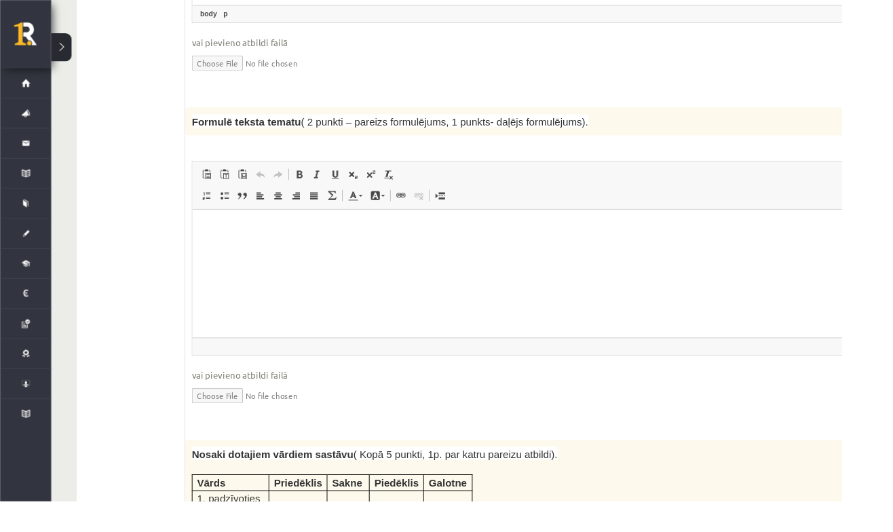
scroll to position [1415, 0]
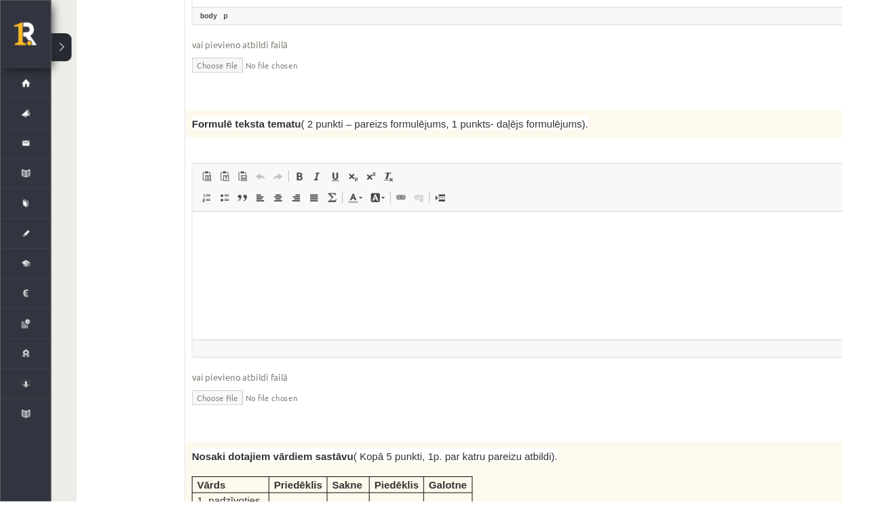
click at [692, 252] on html at bounding box center [548, 231] width 713 height 41
click at [711, 233] on p "Визуальный текстовый редактор, wiswyg-editor-user-answer-47433865941220" at bounding box center [549, 232] width 686 height 14
copy span "Formulē teksta tematu"
click at [321, 252] on html at bounding box center [548, 231] width 713 height 41
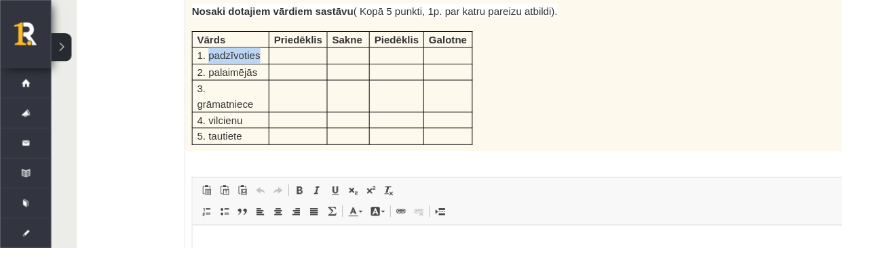
scroll to position [1885, 0]
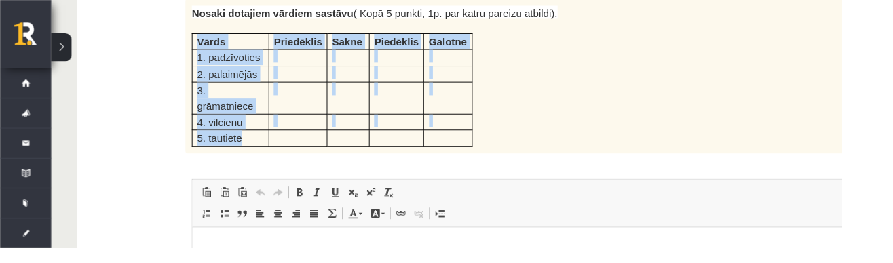
copy div "Vārds Priedēklis Sakne Piedēklis Galotne 1. padzīvoties 2. palaimējās 3. grāmat…"
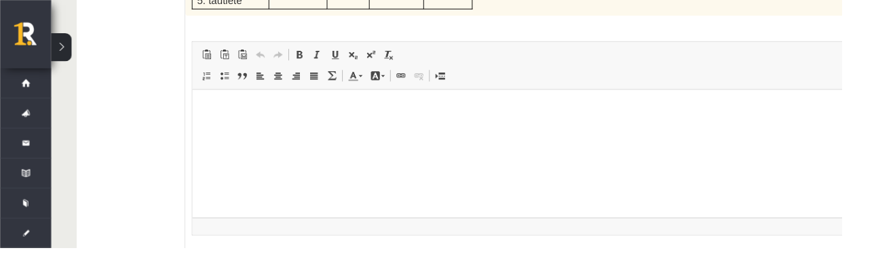
scroll to position [2035, 0]
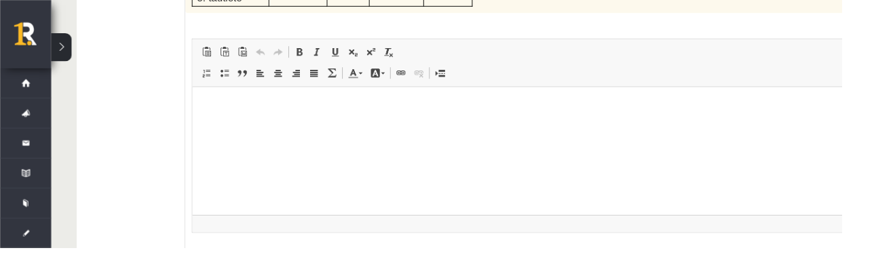
click at [374, 100] on p "Визуальный текстовый редактор, wiswyg-editor-user-answer-47433885076960" at bounding box center [549, 107] width 686 height 14
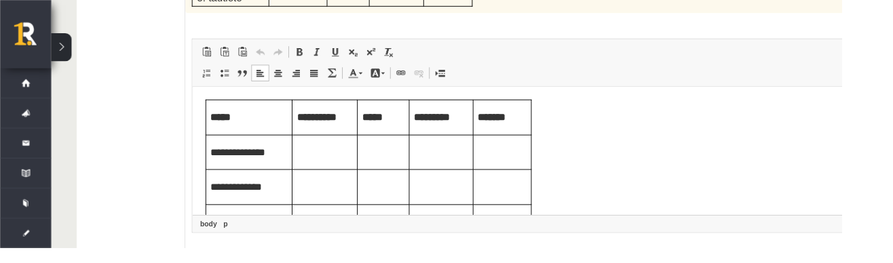
scroll to position [86, 0]
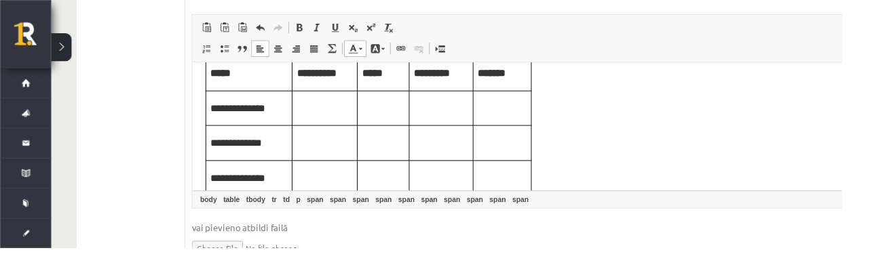
scroll to position [24, 0]
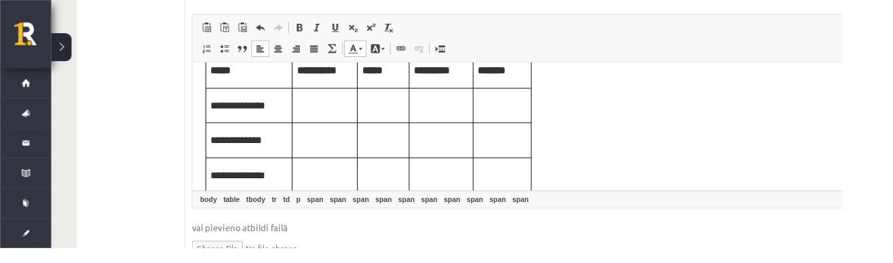
click at [341, 130] on td "Визуальный текстовый редактор, wiswyg-editor-user-answer-47433885076960" at bounding box center [332, 145] width 69 height 37
click at [337, 119] on td "Визуальный текстовый редактор, wiswyg-editor-user-answer-47433885076960" at bounding box center [332, 108] width 69 height 37
click at [389, 101] on p "Визуальный текстовый редактор, wiswyg-editor-user-answer-47433885076960" at bounding box center [394, 107] width 45 height 15
click at [446, 123] on td "Визуальный текстовый редактор, wiswyg-editor-user-answer-47433885076960" at bounding box center [456, 108] width 68 height 37
click at [519, 100] on p "Визуальный текстовый редактор, wiswyg-editor-user-answer-47433885076960" at bounding box center [521, 107] width 52 height 15
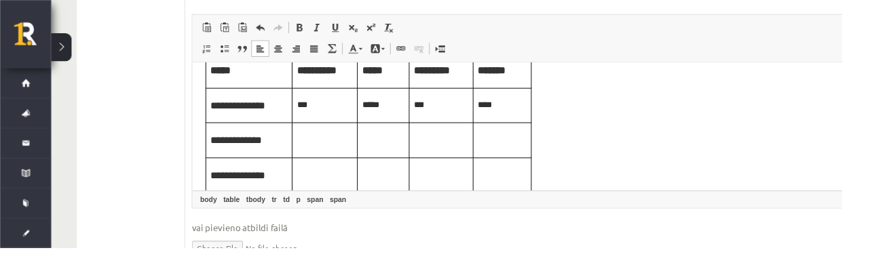
click at [309, 137] on p "Визуальный текстовый редактор, wiswyg-editor-user-answer-47433885076960" at bounding box center [332, 143] width 59 height 15
click at [375, 145] on p "Визуальный текстовый редактор, wiswyg-editor-user-answer-47433885076960" at bounding box center [394, 143] width 45 height 15
click at [451, 149] on p "Визуальный текстовый редактор, wiswyg-editor-user-answer-47433885076960" at bounding box center [456, 143] width 58 height 15
click at [515, 154] on td "Визуальный текстовый редактор, wiswyg-editor-user-answer-47433885076960" at bounding box center [521, 145] width 62 height 37
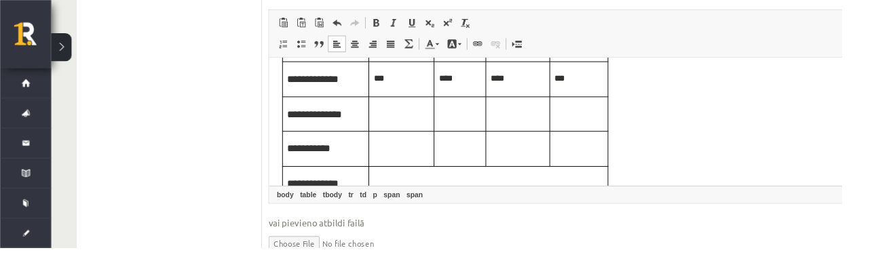
scroll to position [85, 0]
click at [394, 118] on p "Визуальный текстовый редактор, wiswyg-editor-user-answer-47433885076960" at bounding box center [408, 114] width 59 height 15
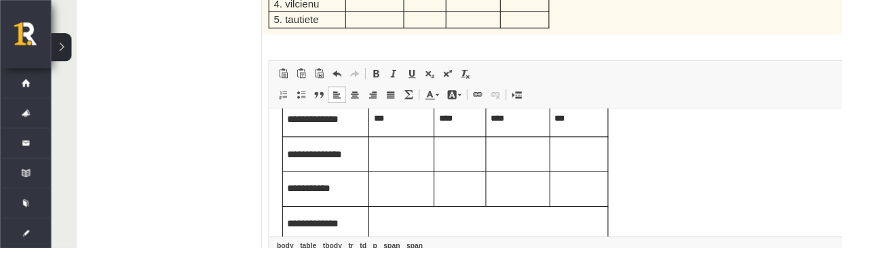
scroll to position [102, 0]
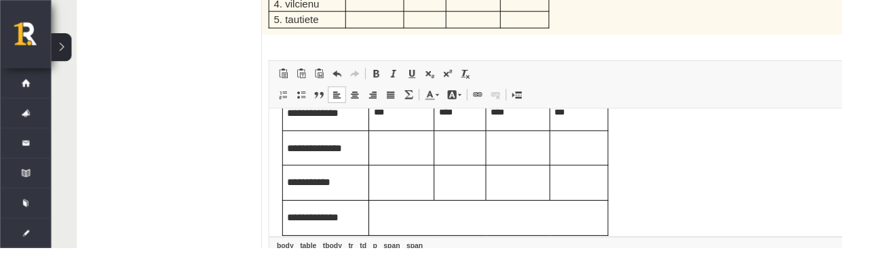
click at [478, 145] on p "Визуальный текстовый редактор, wiswyg-editor-user-answer-47433885076960" at bounding box center [471, 148] width 45 height 15
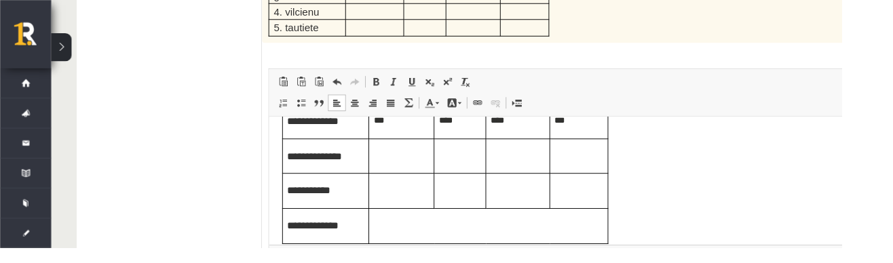
scroll to position [1995, 0]
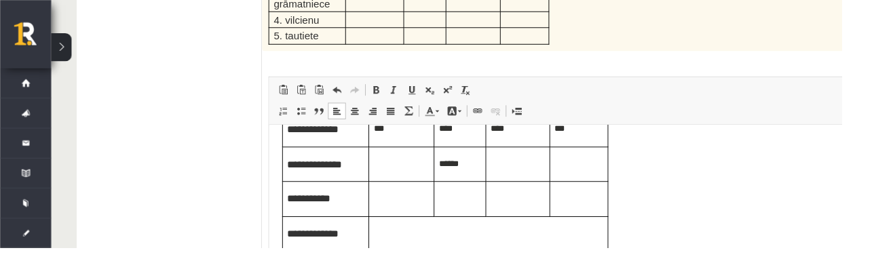
click at [527, 147] on td "Визуальный текстовый редактор, wiswyg-editor-user-answer-47433885076960" at bounding box center [533, 165] width 68 height 37
click at [597, 171] on p "Визуальный текстовый редактор, wiswyg-editor-user-answer-47433885076960" at bounding box center [597, 164] width 52 height 15
click at [417, 197] on p "Визуальный текстовый редактор, wiswyg-editor-user-answer-47433885076960" at bounding box center [408, 201] width 59 height 15
click at [472, 206] on p "Визуальный текстовый редактор, wiswyg-editor-user-answer-47433885076960" at bounding box center [471, 201] width 45 height 15
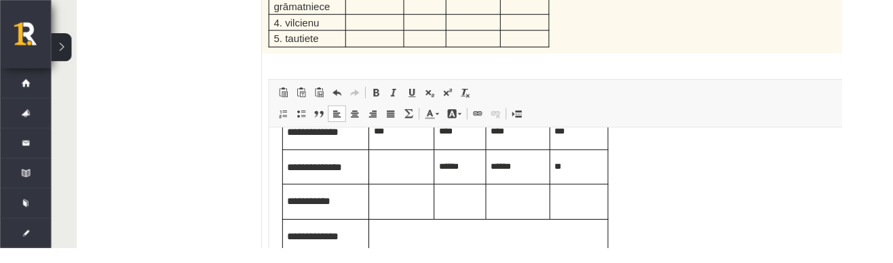
scroll to position [1991, 0]
click at [593, 206] on p "Визуальный текстовый редактор, wiswyg-editor-user-answer-47433885076960" at bounding box center [597, 205] width 52 height 15
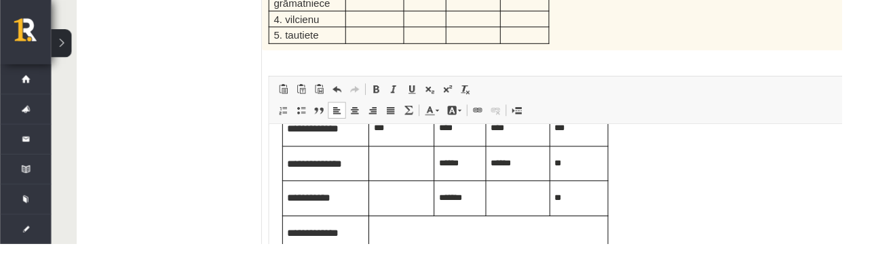
click at [451, 232] on table "**********" at bounding box center [455, 147] width 346 height 223
click at [409, 231] on table "**********" at bounding box center [455, 147] width 346 height 223
click at [448, 235] on table "**********" at bounding box center [455, 147] width 346 height 223
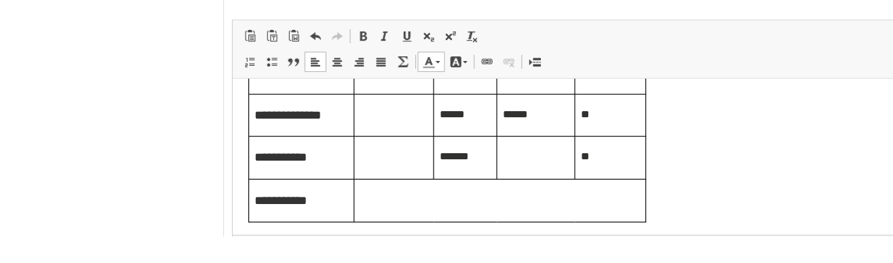
scroll to position [2001, 0]
click at [457, 106] on span at bounding box center [456, 111] width 11 height 11
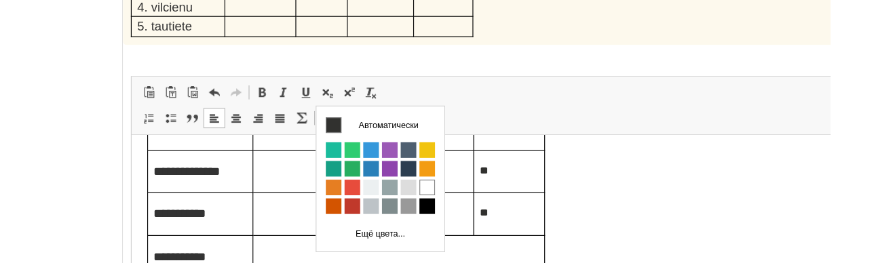
click at [549, 36] on div "5p Nosaki dotajiem vārdiem sastāvu ( Kopā 5 punkti, 1p. par katru pareizu atbil…" at bounding box center [642, 120] width 728 height 474
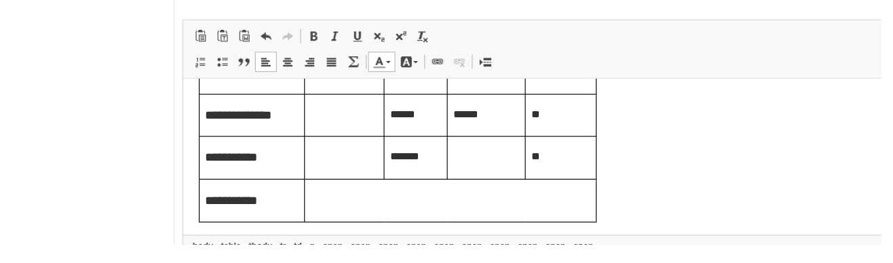
scroll to position [2008, 0]
click at [324, 176] on table "**********" at bounding box center [369, 91] width 346 height 223
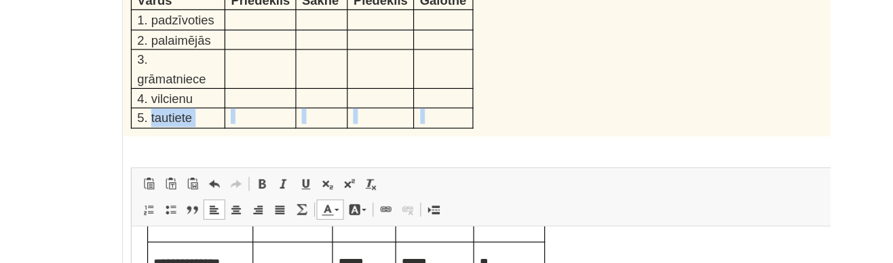
scroll to position [1911, 0]
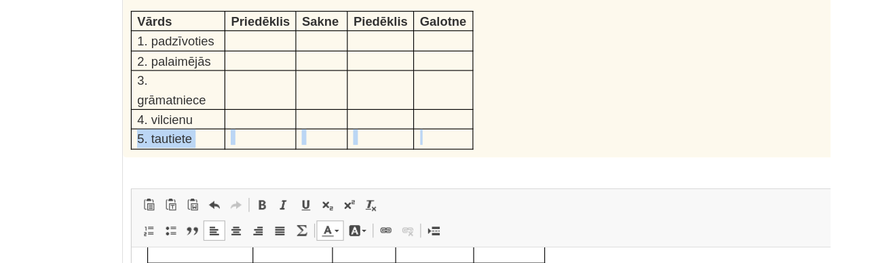
copy tr "5. tautiete"
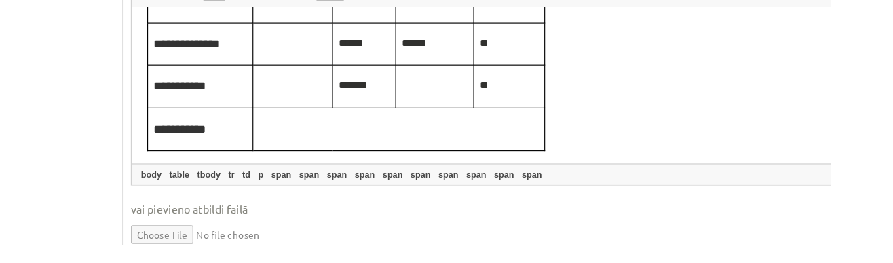
click at [214, 112] on p "**********" at bounding box center [191, 114] width 81 height 18
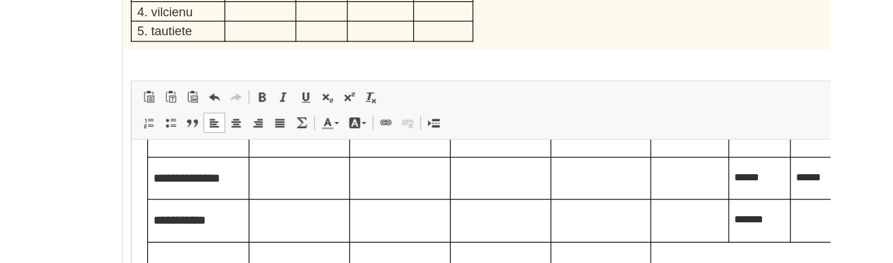
scroll to position [0, 12]
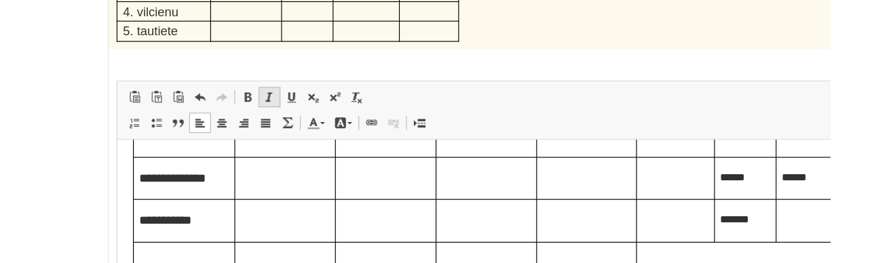
click at [345, 79] on span at bounding box center [345, 84] width 11 height 11
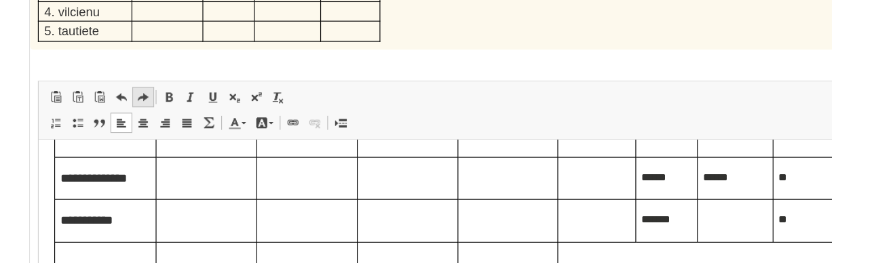
scroll to position [2005, 0]
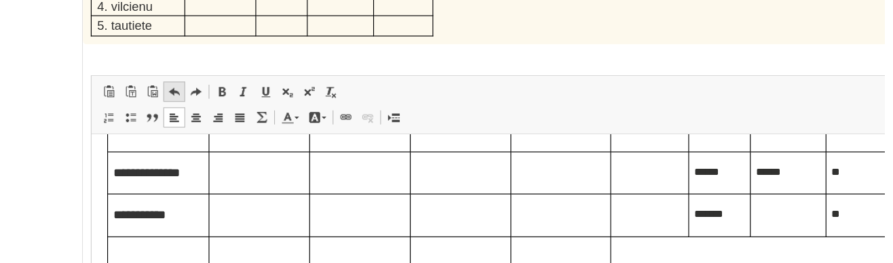
click at [271, 79] on span at bounding box center [274, 84] width 11 height 11
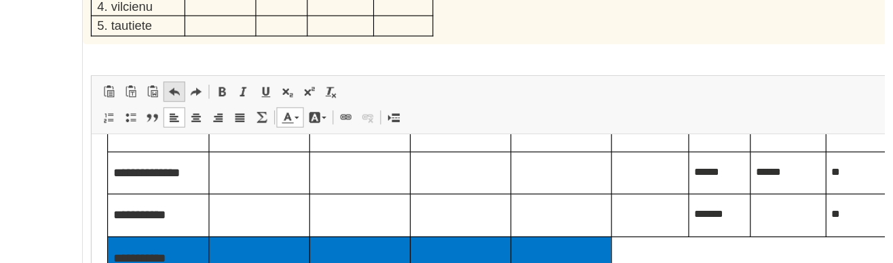
click at [270, 79] on span at bounding box center [274, 84] width 11 height 11
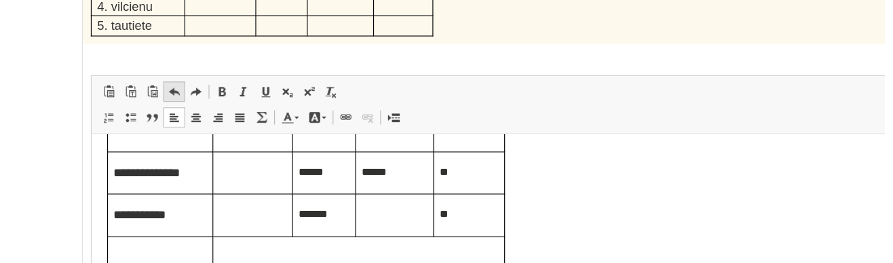
click at [274, 79] on span at bounding box center [274, 84] width 11 height 11
click at [275, 76] on link "Отменить Комбинация клавиш Ctrl+Z" at bounding box center [274, 85] width 19 height 18
click at [269, 79] on span at bounding box center [274, 84] width 11 height 11
click at [274, 79] on span at bounding box center [274, 84] width 11 height 11
click at [273, 79] on span at bounding box center [274, 84] width 11 height 11
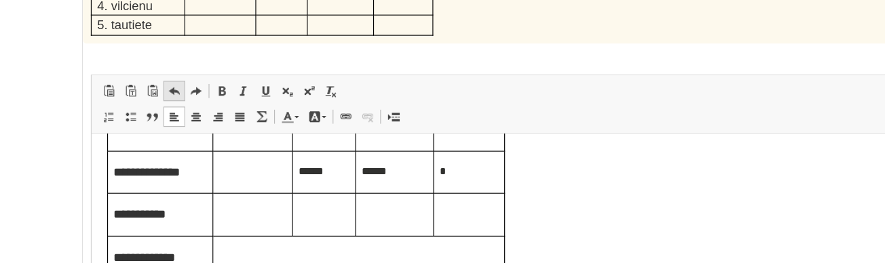
click at [273, 79] on span at bounding box center [274, 84] width 11 height 11
click at [274, 79] on span at bounding box center [274, 84] width 11 height 11
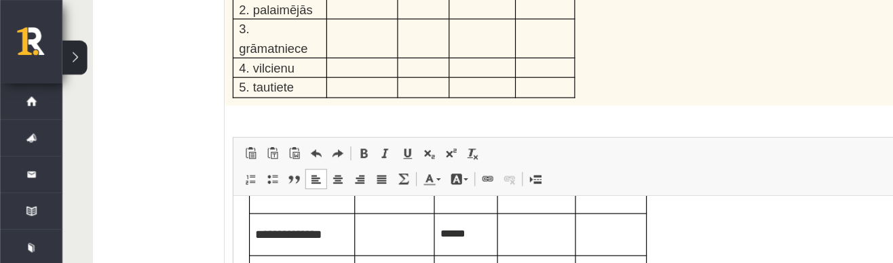
click at [618, 125] on span "Вставить Комбинация клавиш Ctrl+V Вставить только текст Комбинация клавиш Ctrl+…" at bounding box center [559, 135] width 702 height 22
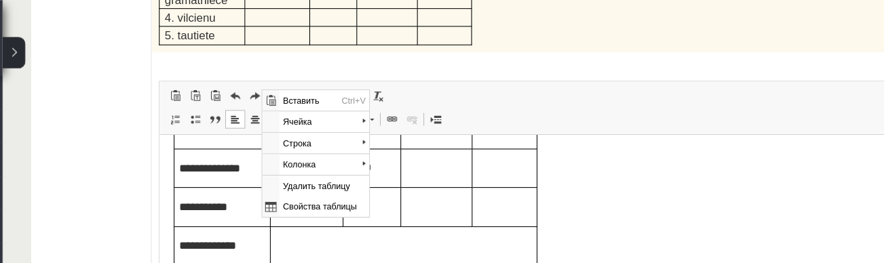
scroll to position [0, 0]
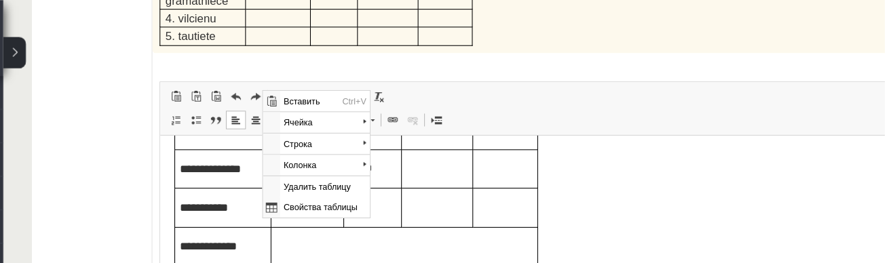
click at [400, 238] on table "**********" at bounding box center [346, 148] width 346 height 223
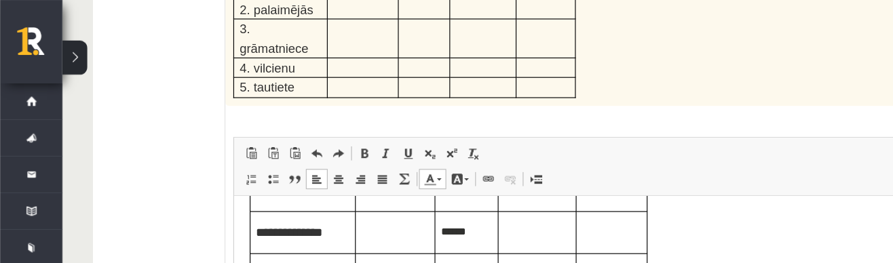
click at [221, 67] on div "Nosaki dotajiem vārdiem sastāvu ( Kopā 5 punkti, 1p. par katru pareizu atbildi)…" at bounding box center [560, 10] width 728 height 164
click at [294, 128] on span at bounding box center [294, 133] width 11 height 11
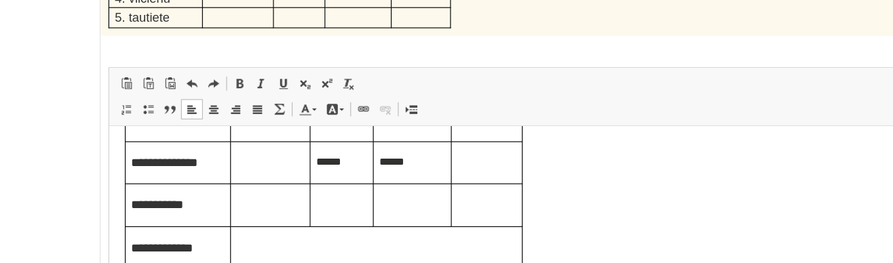
scroll to position [2005, 0]
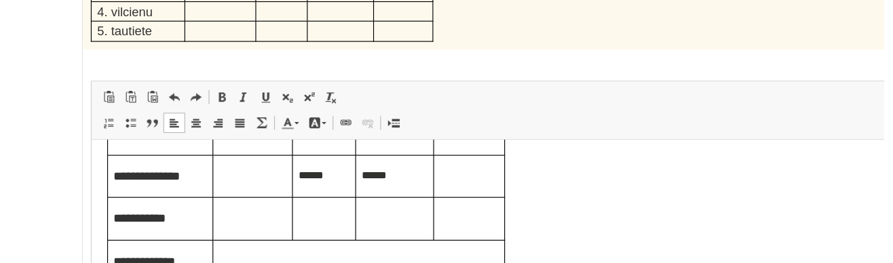
click at [307, 151] on td "****" at bounding box center [293, 134] width 55 height 37
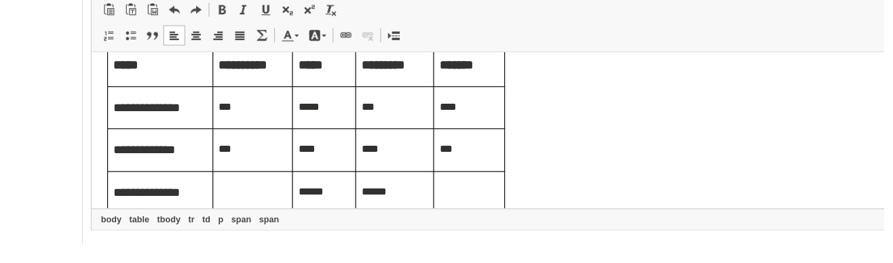
scroll to position [18, 0]
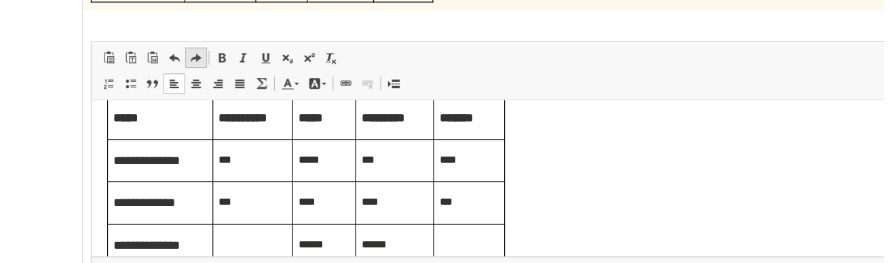
click at [304, 50] on link "Повторить Комбинация клавиш Ctrl+Y" at bounding box center [294, 59] width 19 height 18
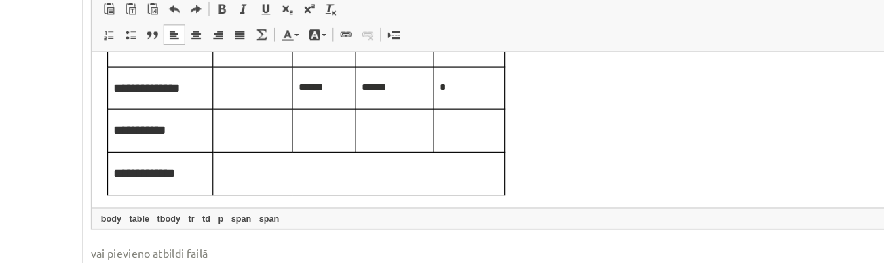
scroll to position [2049, 0]
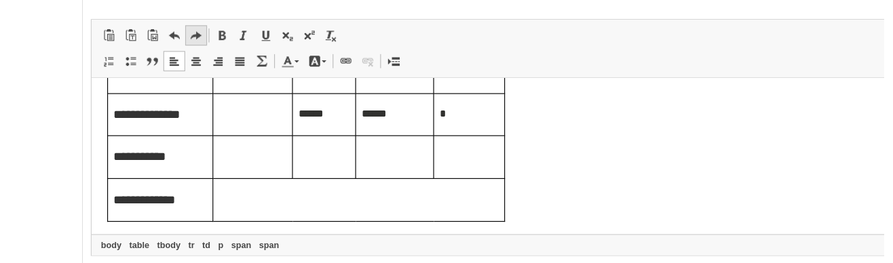
click at [293, 35] on span at bounding box center [294, 40] width 11 height 11
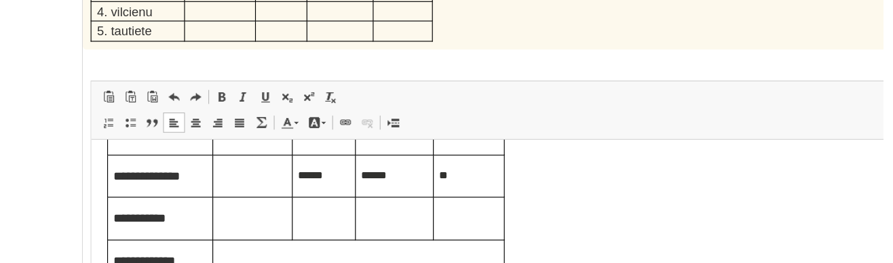
scroll to position [1991, 0]
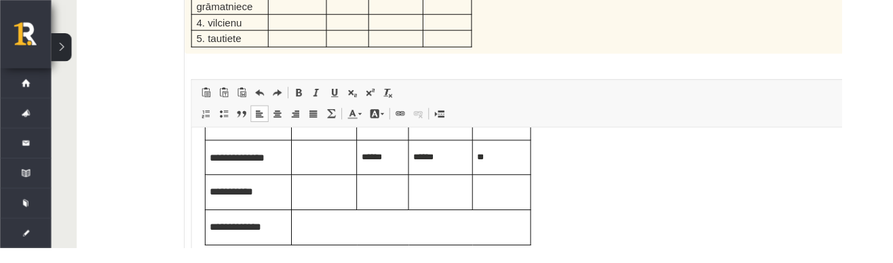
click at [207, 85] on span "Панели инструментов редактора Вставить Комбинация клавиш Ctrl+V Вставить только…" at bounding box center [560, 110] width 713 height 51
click at [296, 90] on link "Повторить Комбинация клавиш Ctrl+Y" at bounding box center [294, 99] width 19 height 18
click at [298, 90] on link "Повторить Комбинация клавиш Ctrl+Y" at bounding box center [294, 99] width 19 height 18
click at [297, 93] on span at bounding box center [294, 98] width 11 height 11
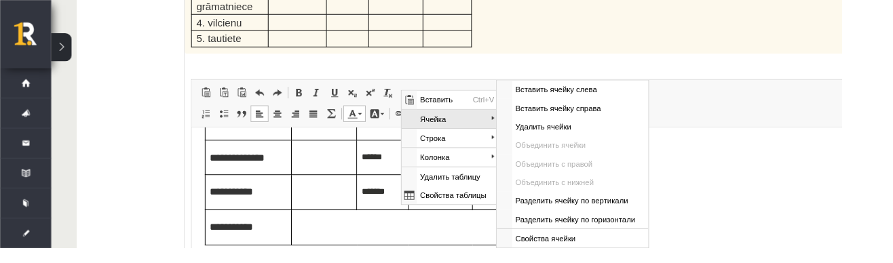
scroll to position [0, 0]
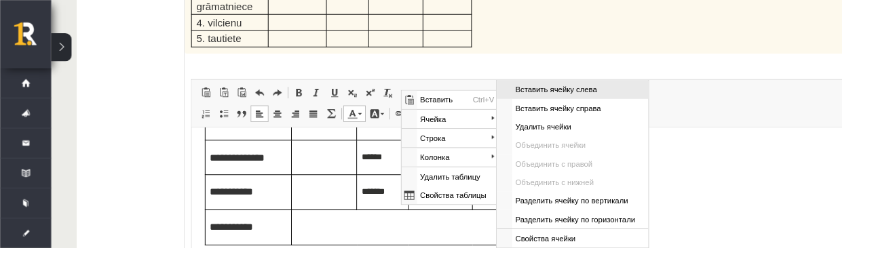
click at [563, 85] on span "Вставить ячейку слева" at bounding box center [585, 90] width 145 height 20
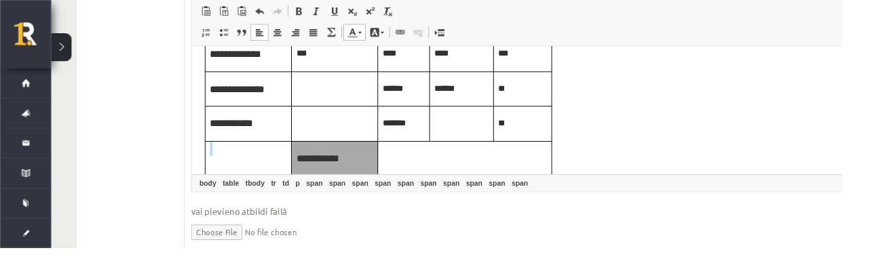
scroll to position [2079, 0]
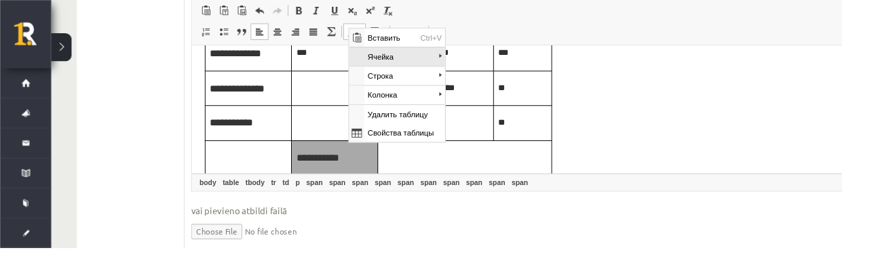
click at [420, 52] on span "Ячейка" at bounding box center [404, 58] width 79 height 20
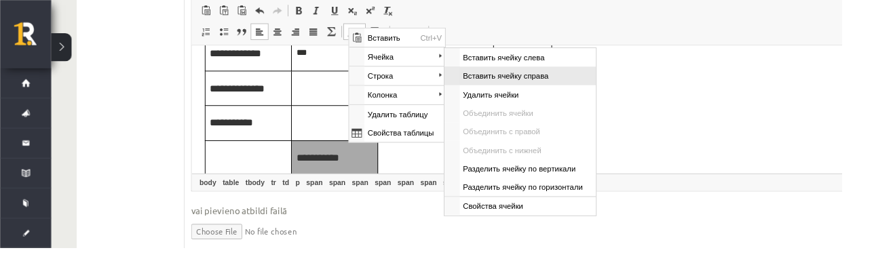
click at [525, 76] on span "Вставить ячейку справа" at bounding box center [533, 77] width 145 height 20
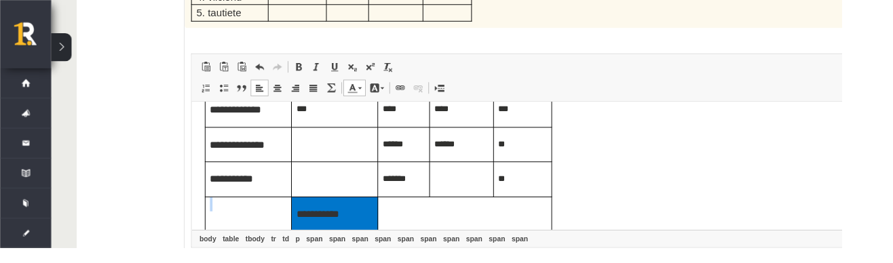
scroll to position [1993, 0]
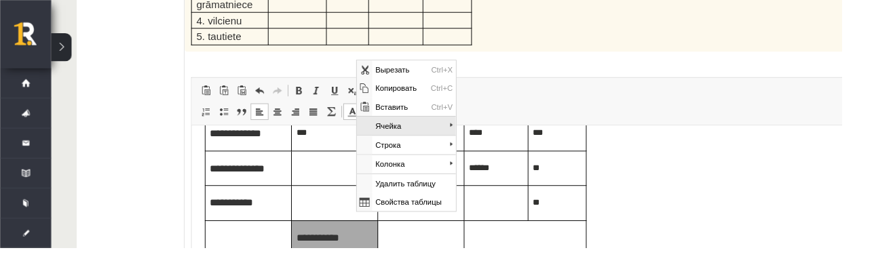
click at [442, 128] on span "Ячейка" at bounding box center [414, 130] width 82 height 20
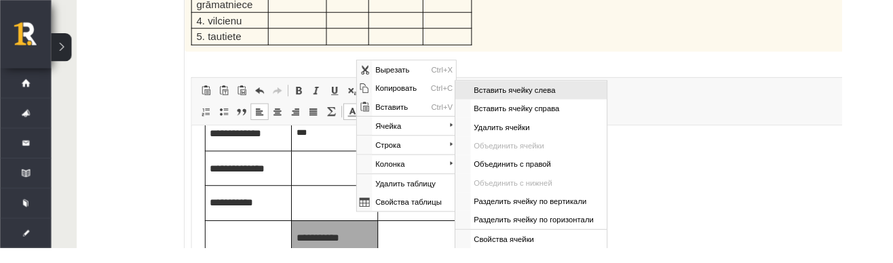
click at [543, 88] on span "Вставить ячейку слева" at bounding box center [544, 91] width 145 height 20
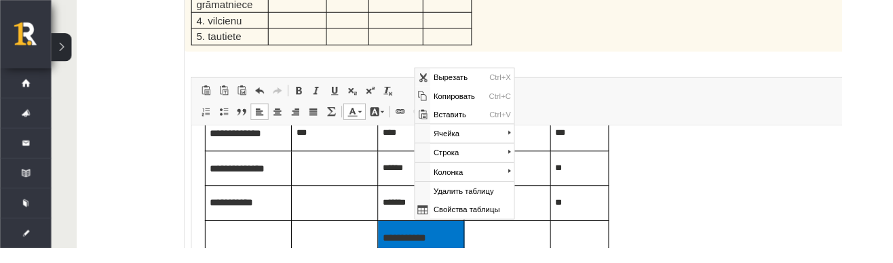
click at [411, 240] on span "**********" at bounding box center [417, 245] width 46 height 10
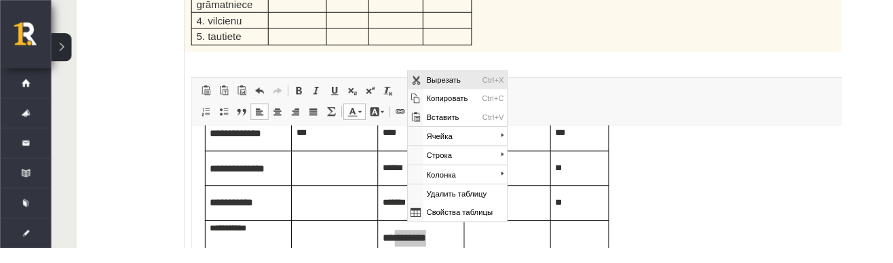
click at [478, 75] on span "Вырезать" at bounding box center [453, 81] width 59 height 20
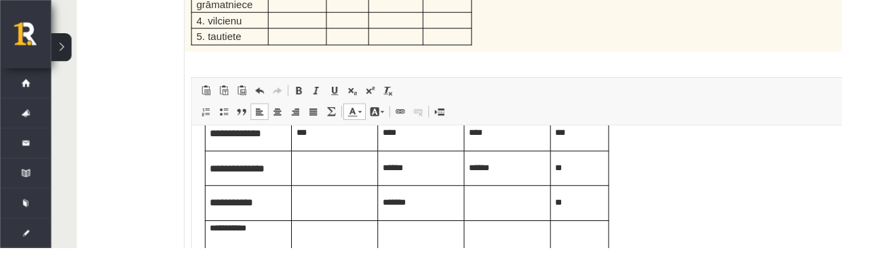
click at [267, 244] on td "**********" at bounding box center [252, 244] width 92 height 37
click at [362, 237] on td "Визуальный текстовый редактор, wiswyg-editor-user-answer-47433885076960" at bounding box center [343, 244] width 92 height 37
click at [447, 247] on p "Визуальный текстовый редактор, wiswyg-editor-user-answer-47433885076960" at bounding box center [434, 245] width 81 height 18
click at [529, 237] on td "Визуальный текстовый редактор, wiswyg-editor-user-answer-47433885076960" at bounding box center [527, 244] width 92 height 37
click at [600, 233] on table "**********" at bounding box center [419, 152] width 429 height 223
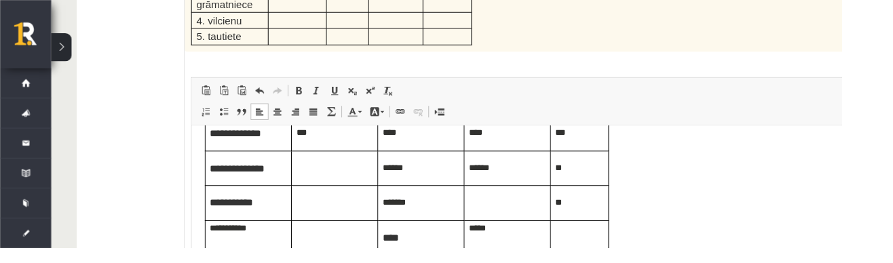
click at [613, 246] on table "**********" at bounding box center [419, 152] width 429 height 223
click at [596, 241] on table "**********" at bounding box center [419, 152] width 429 height 223
click at [595, 244] on table "**********" at bounding box center [419, 152] width 429 height 223
click at [582, 238] on table "**********" at bounding box center [419, 152] width 429 height 223
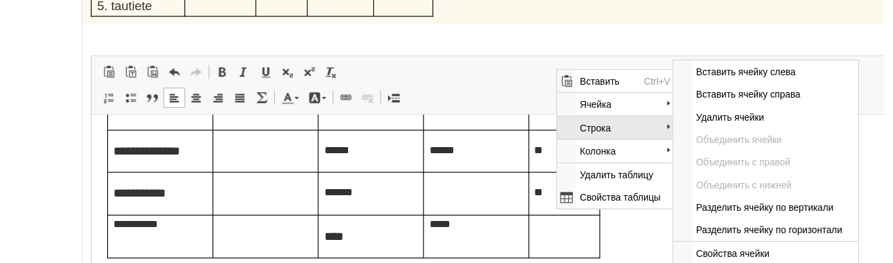
click at [637, 125] on span "Строка" at bounding box center [612, 121] width 79 height 20
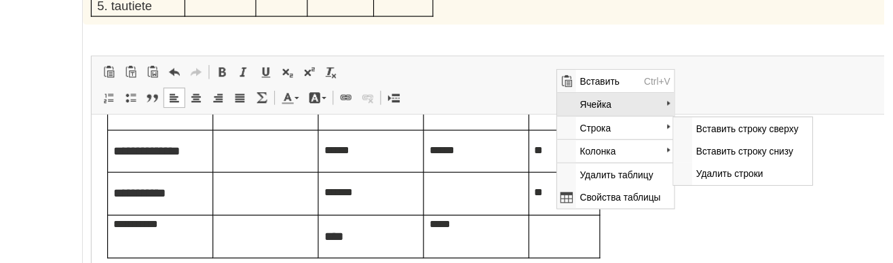
click at [634, 102] on span "Ячейка" at bounding box center [612, 100] width 79 height 20
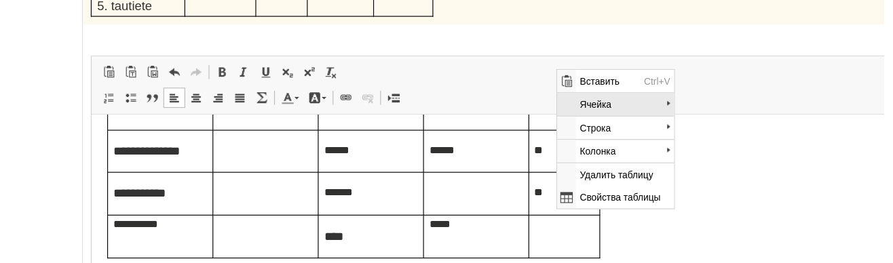
click at [602, 102] on span "Ячейка" at bounding box center [612, 100] width 79 height 20
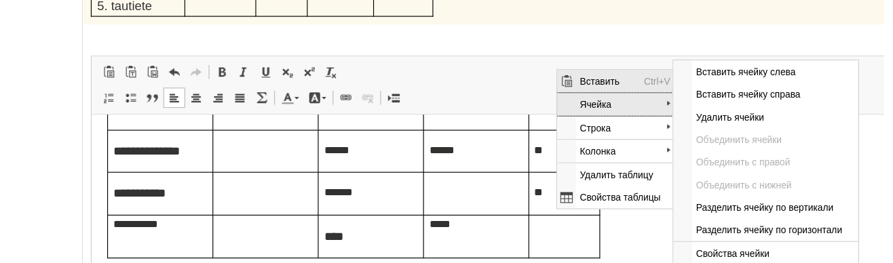
click at [635, 106] on span "Ячейка" at bounding box center [612, 100] width 79 height 20
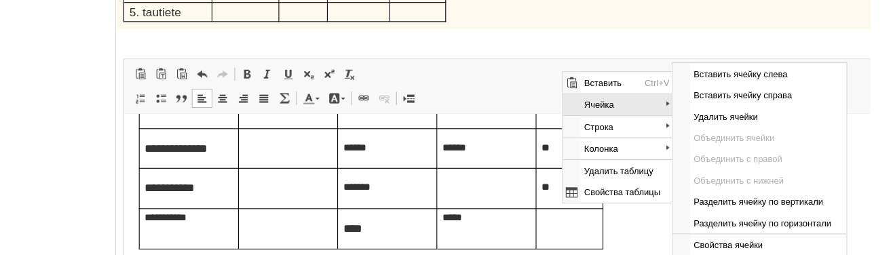
scroll to position [2007, 0]
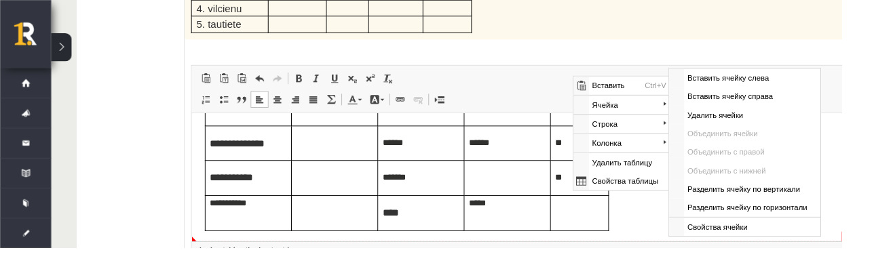
click at [645, 225] on body "**********" at bounding box center [548, 125] width 686 height 223
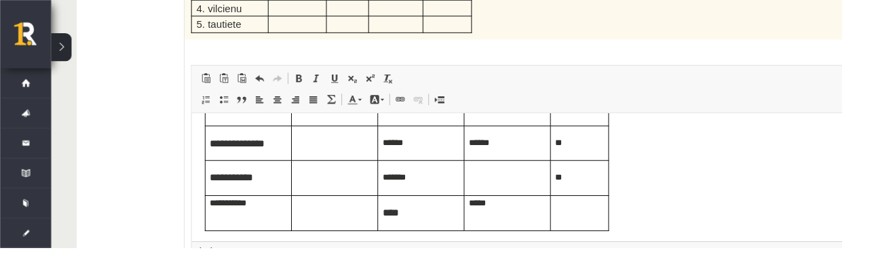
scroll to position [98, 0]
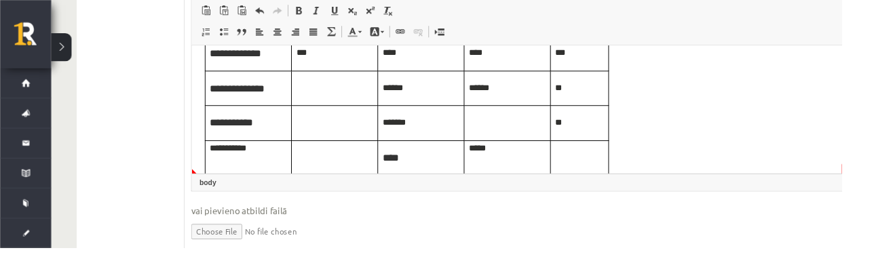
click at [596, 161] on table "**********" at bounding box center [419, 71] width 429 height 223
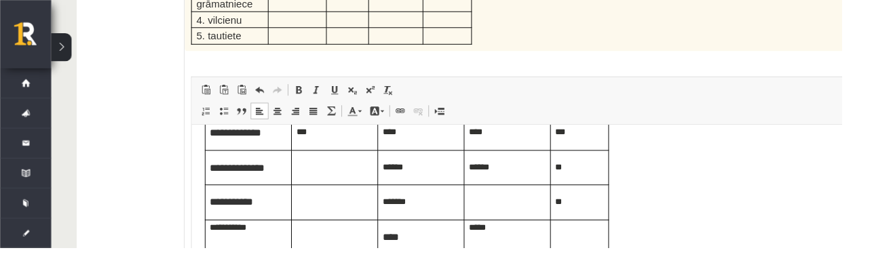
scroll to position [1993, 0]
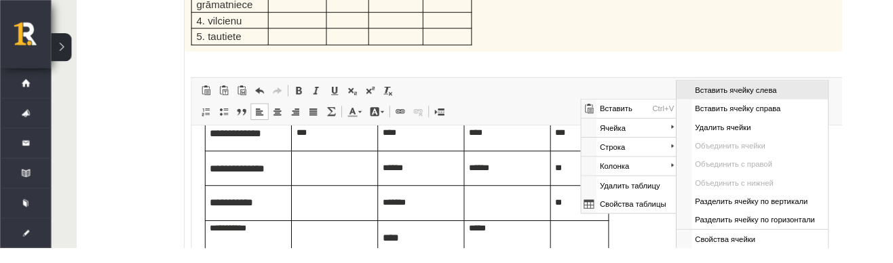
click at [785, 92] on span "Вставить ячейку слева" at bounding box center [765, 91] width 145 height 20
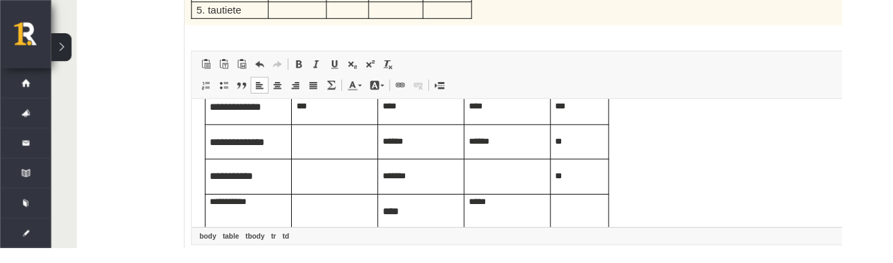
scroll to position [2079, 0]
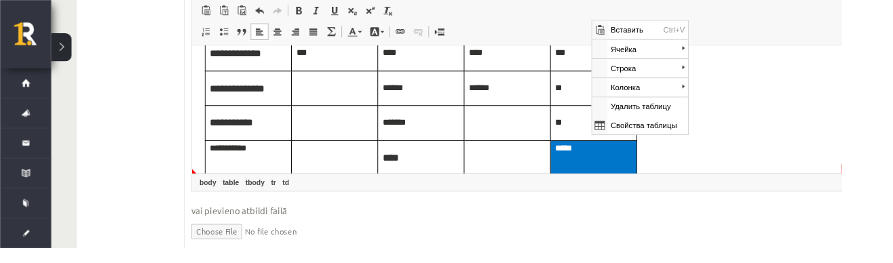
click at [602, 165] on td "*****" at bounding box center [618, 163] width 92 height 37
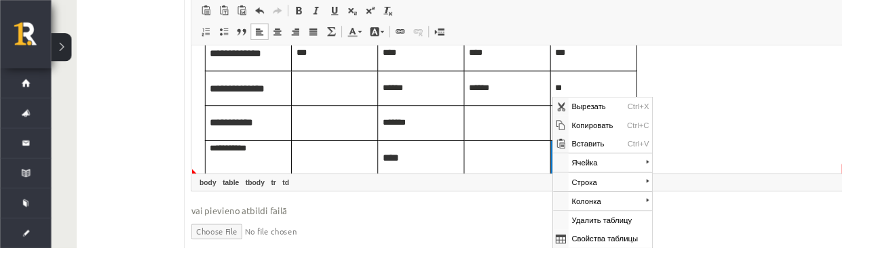
click at [536, 178] on td "Визуальный текстовый редактор, wiswyg-editor-user-answer-47433885076960" at bounding box center [527, 163] width 92 height 37
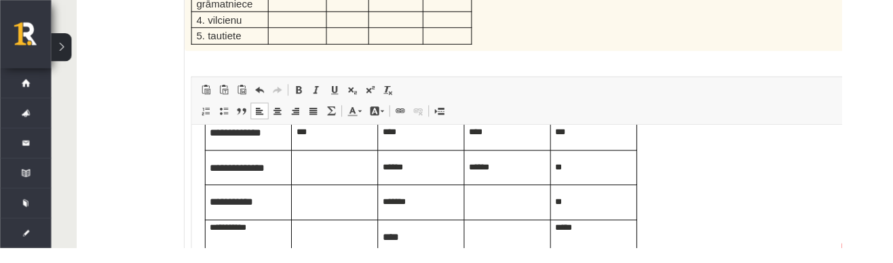
scroll to position [1993, 0]
click at [535, 162] on p "******" at bounding box center [525, 169] width 81 height 15
click at [528, 240] on td "Визуальный текстовый редактор, wiswyg-editor-user-answer-47433885076960" at bounding box center [527, 244] width 92 height 37
click at [629, 236] on td "*****" at bounding box center [617, 244] width 92 height 37
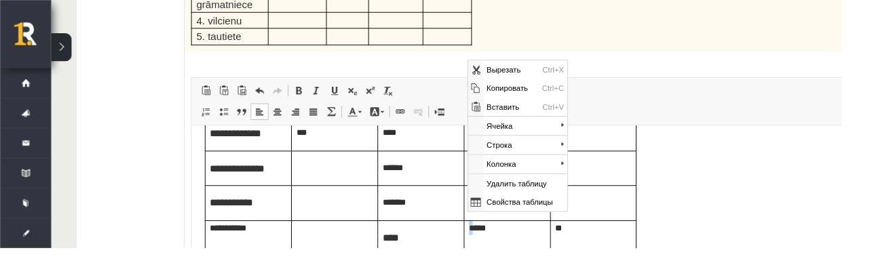
click at [770, 181] on body "**********" at bounding box center [548, 152] width 686 height 223
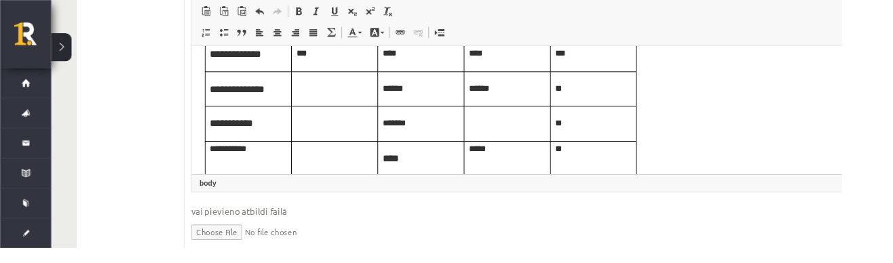
scroll to position [2079, 0]
click at [500, 153] on td "*****" at bounding box center [527, 163] width 92 height 37
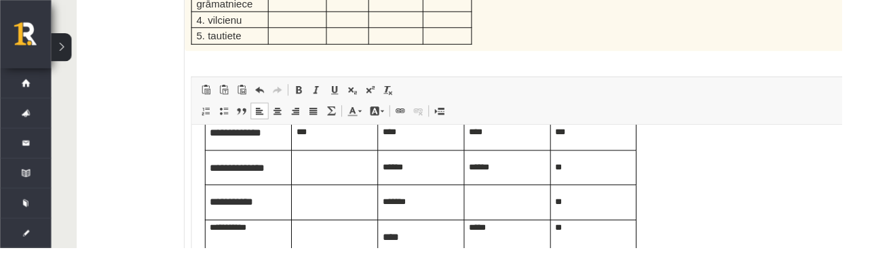
scroll to position [1993, 0]
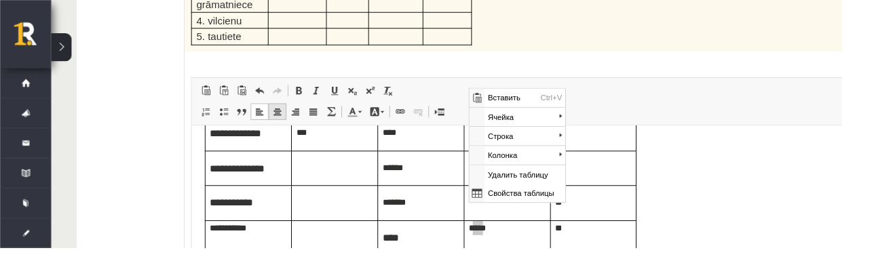
click at [292, 113] on span at bounding box center [294, 118] width 11 height 11
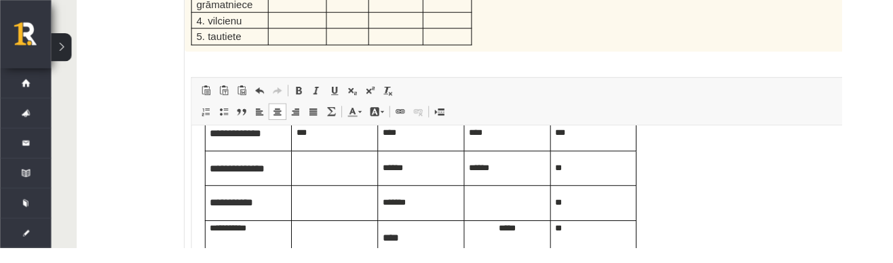
click at [271, 113] on span at bounding box center [275, 118] width 11 height 11
click at [740, 174] on body "**********" at bounding box center [548, 152] width 686 height 223
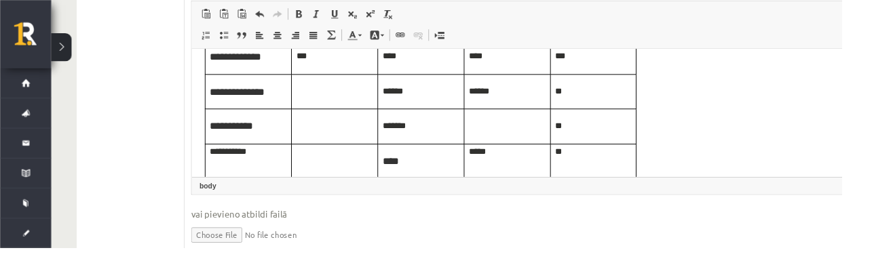
scroll to position [2079, 0]
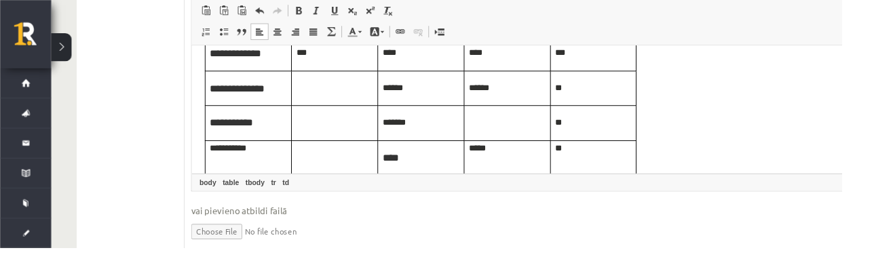
click at [500, 149] on td "* *** *" at bounding box center [527, 163] width 92 height 37
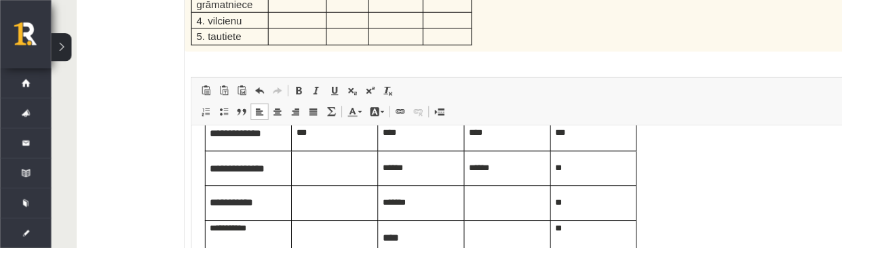
scroll to position [109, 0]
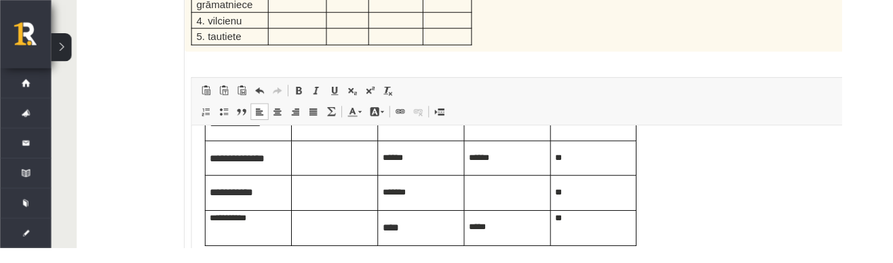
click at [573, 223] on td "**" at bounding box center [617, 233] width 92 height 37
click at [208, 225] on td "**********" at bounding box center [252, 233] width 92 height 37
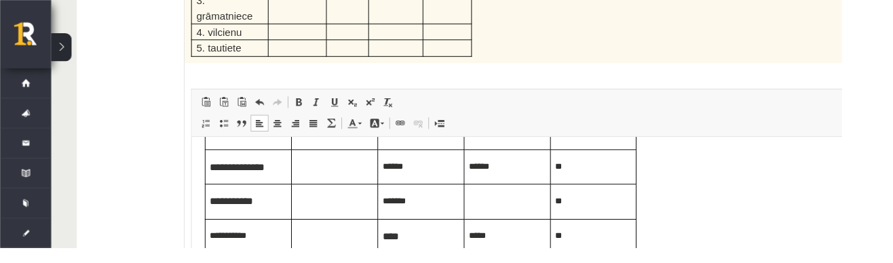
scroll to position [1980, 0]
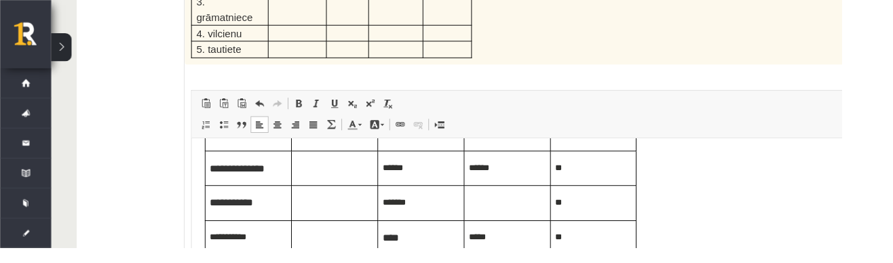
click at [328, 166] on p "Визуальный текстовый редактор, wiswyg-editor-user-answer-47433885076960" at bounding box center [342, 169] width 81 height 15
click at [324, 206] on p "Визуальный текстовый редактор, wiswyg-editor-user-answer-47433885076960" at bounding box center [342, 205] width 81 height 15
click at [322, 241] on td "Визуальный текстовый редактор, wiswyg-editor-user-answer-47433885076960" at bounding box center [343, 243] width 92 height 37
click at [499, 217] on td "Визуальный текстовый редактор, wiswyg-editor-user-answer-47433885076960" at bounding box center [526, 207] width 92 height 37
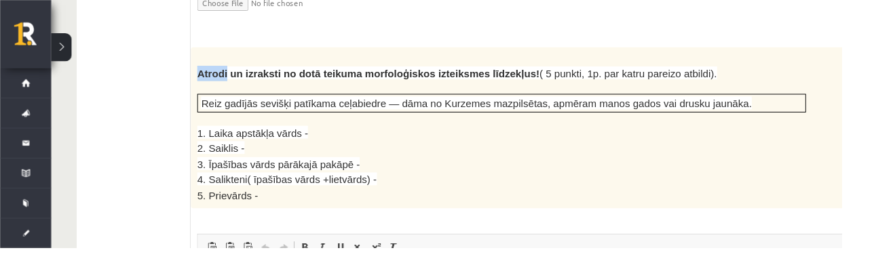
scroll to position [0, 83]
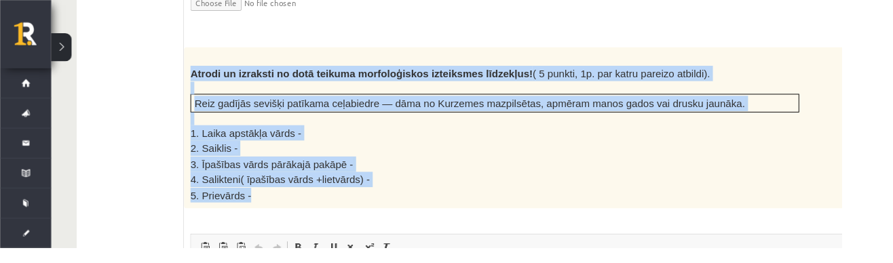
copy div "Atrodi un izraksti no dotā teikuma morfoloģiskos izteiksmes līdzekļus! ( 5 punk…"
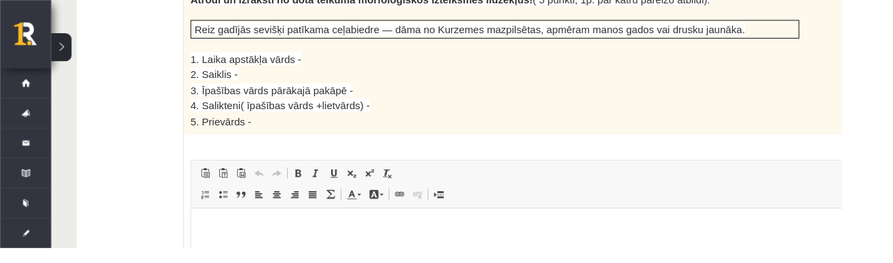
scroll to position [2401, 0]
click at [681, 235] on p "Визуальный текстовый редактор, wiswyg-editor-user-answer-47433940347540" at bounding box center [547, 228] width 686 height 14
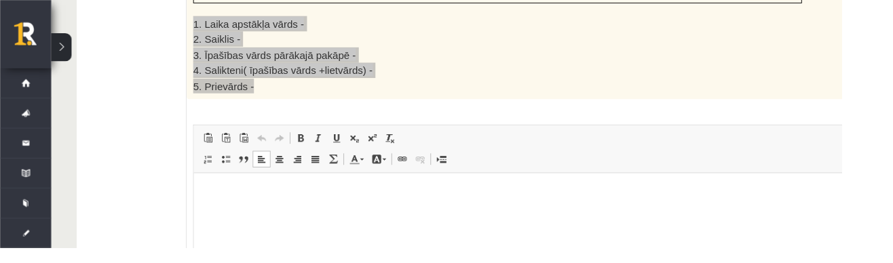
scroll to position [2458, 0]
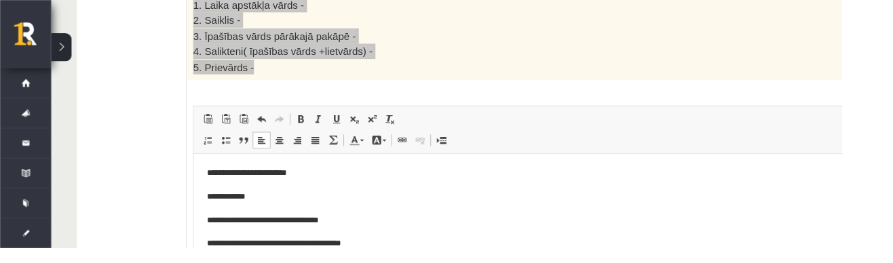
click at [349, 172] on p "**********" at bounding box center [549, 176] width 685 height 16
click at [314, 121] on span at bounding box center [319, 126] width 11 height 11
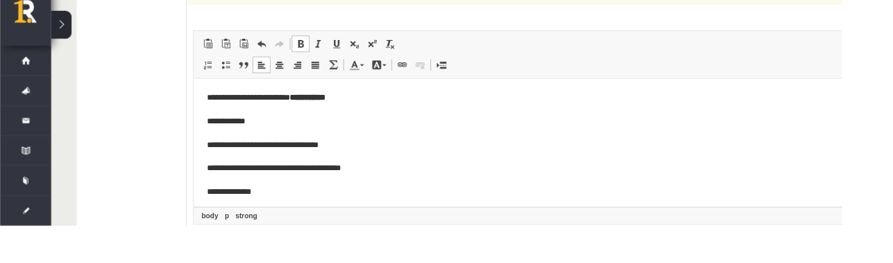
scroll to position [2514, 0]
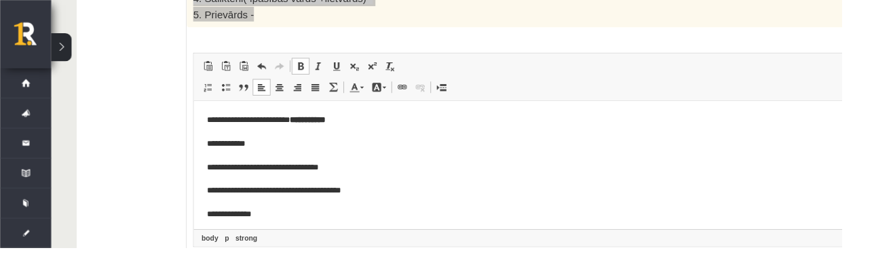
click at [326, 153] on p "**********" at bounding box center [549, 147] width 685 height 16
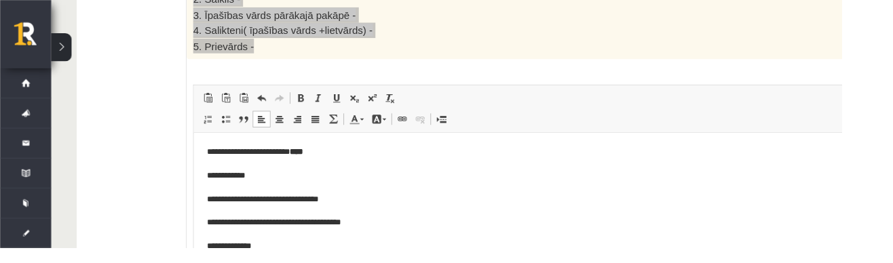
scroll to position [2483, 0]
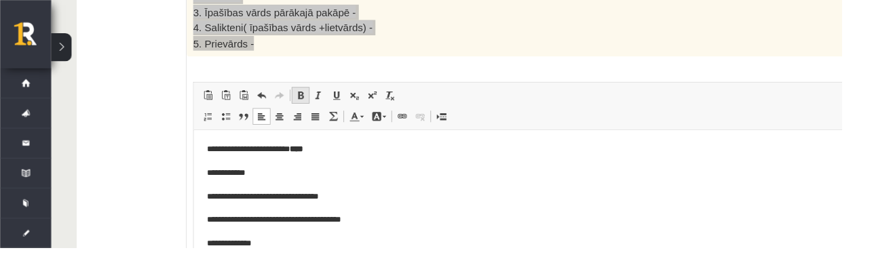
click at [314, 96] on span at bounding box center [319, 101] width 11 height 11
click at [316, 96] on span at bounding box center [319, 101] width 11 height 11
click at [318, 96] on span at bounding box center [319, 101] width 11 height 11
click at [390, 202] on p "**********" at bounding box center [549, 202] width 685 height 16
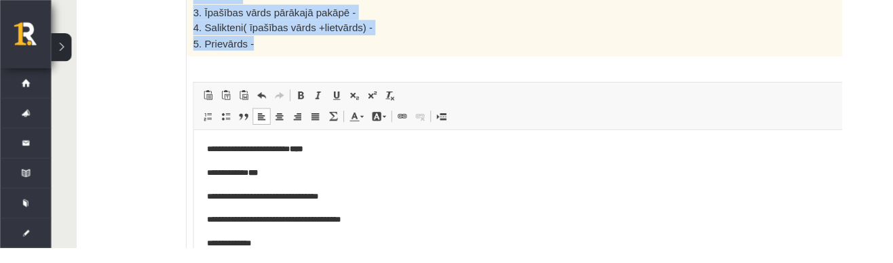
click at [326, 88] on span "Панели инструментов редактора Вставить Комбинация клавиш Ctrl+V Вставить только…" at bounding box center [562, 113] width 713 height 51
click at [320, 58] on div "**********" at bounding box center [562, 129] width 728 height 481
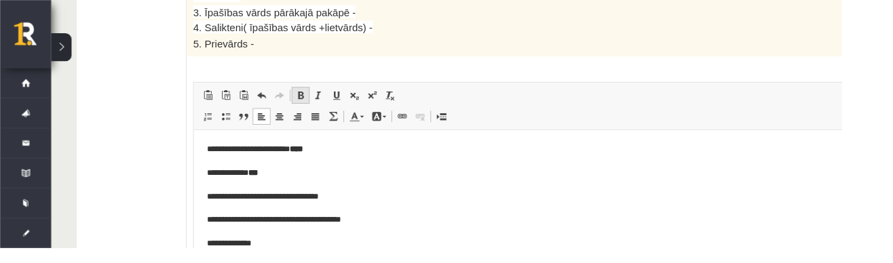
click at [320, 96] on span at bounding box center [319, 101] width 11 height 11
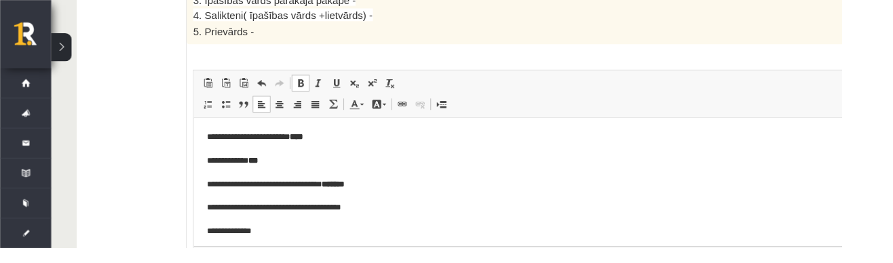
scroll to position [2520, 0]
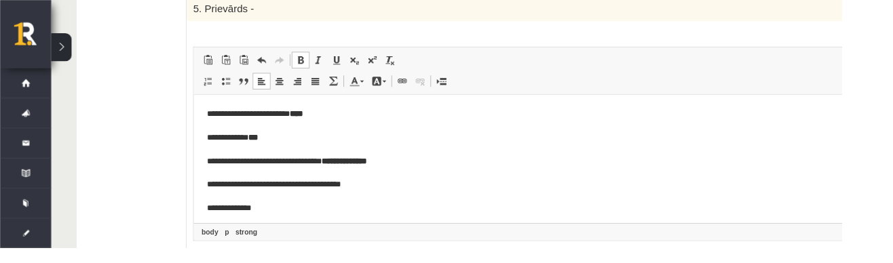
click at [408, 185] on p "**********" at bounding box center [549, 191] width 685 height 16
click at [315, 58] on span at bounding box center [319, 63] width 11 height 11
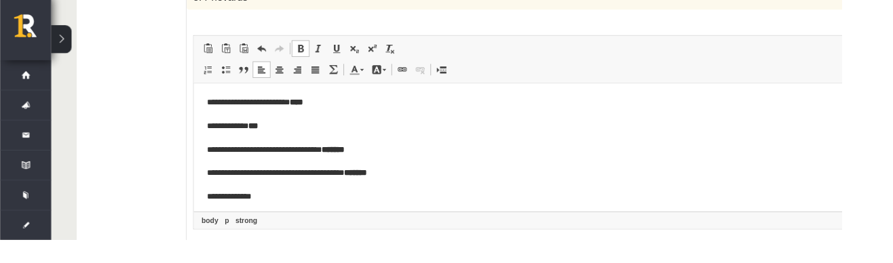
scroll to position [2529, 0]
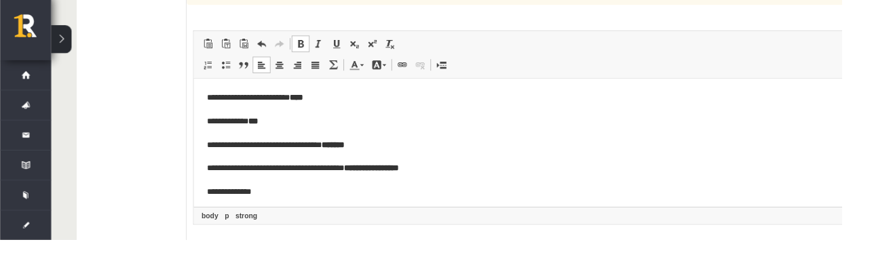
click at [587, 208] on p "**********" at bounding box center [549, 200] width 685 height 16
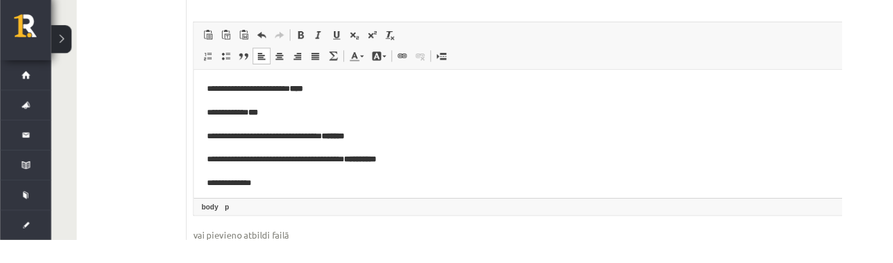
scroll to position [2541, 0]
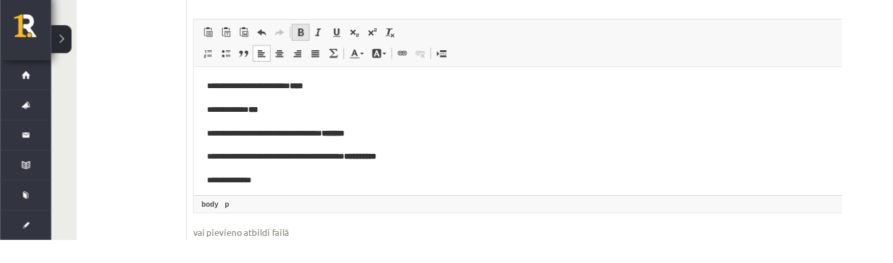
click at [314, 37] on span at bounding box center [319, 42] width 11 height 11
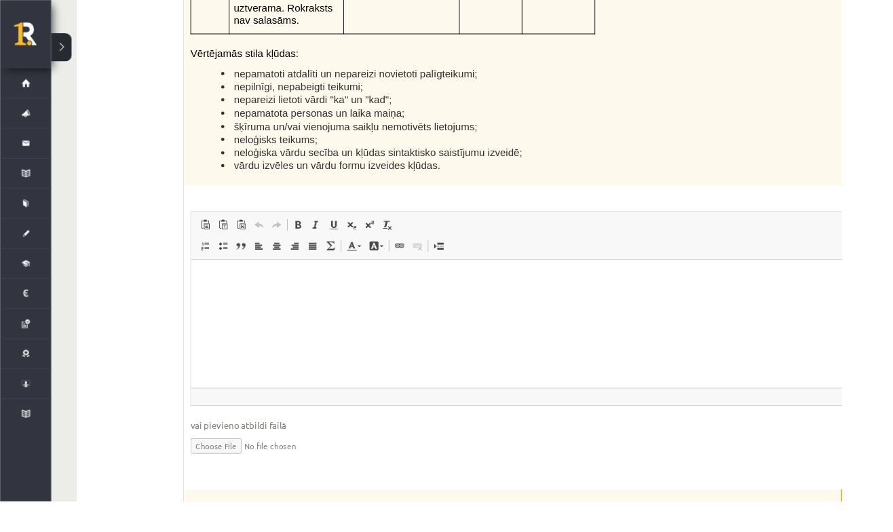
scroll to position [3379, 0]
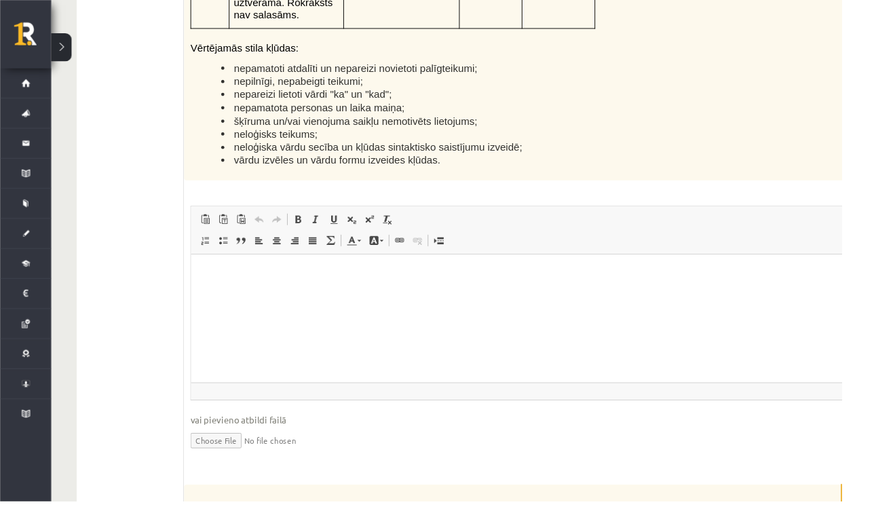
click at [439, 285] on html at bounding box center [547, 274] width 713 height 41
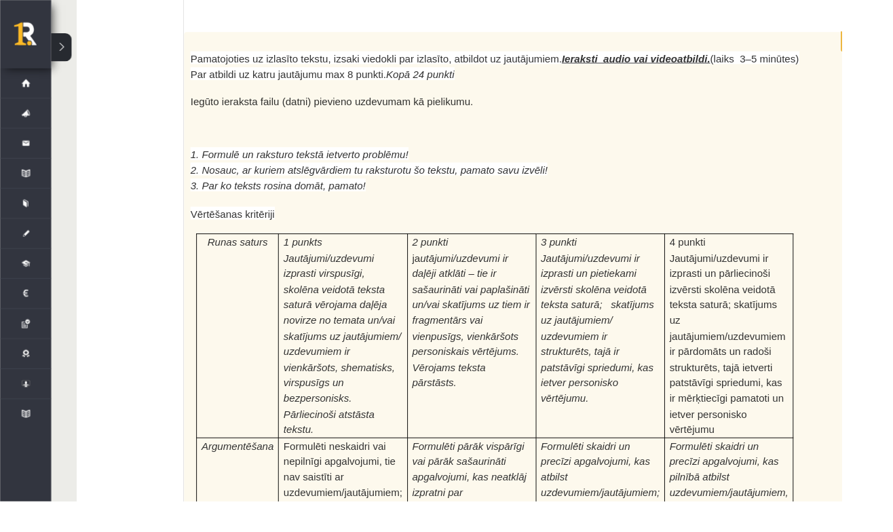
scroll to position [3855, 0]
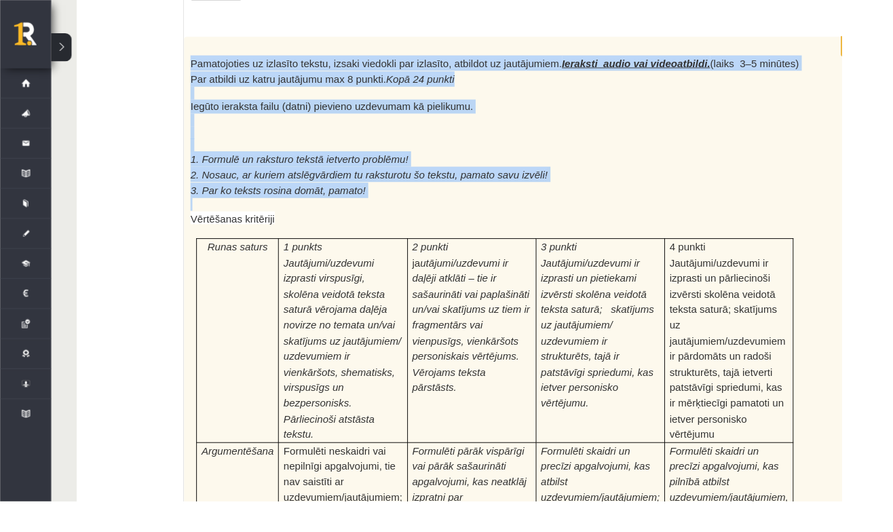
copy div "Pamatojoties uz izlasīto tekstu, izsaki viedokli par izlasīto, atbildot uz jaut…"
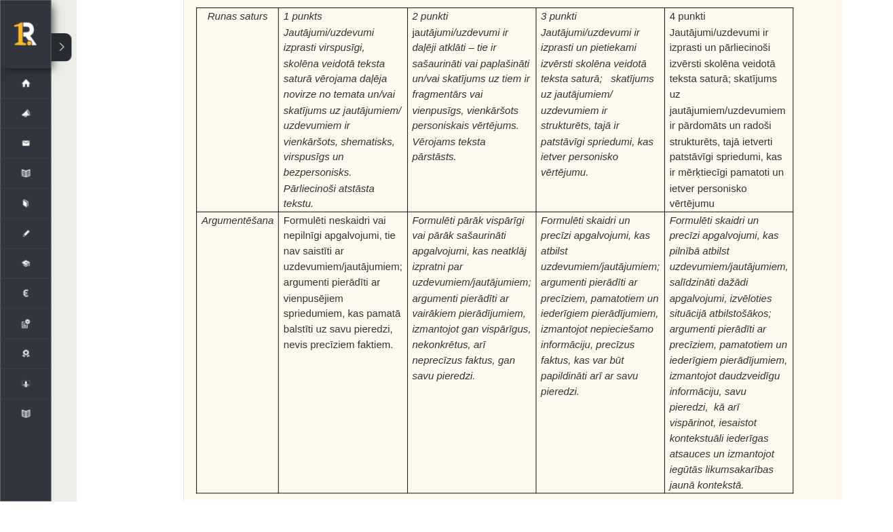
scroll to position [4330, 0]
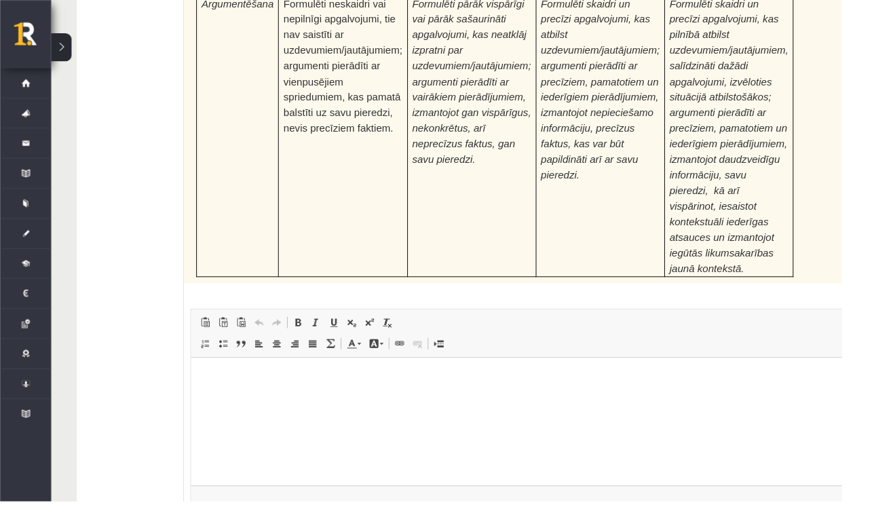
click at [388, 381] on p "Визуальный текстовый редактор, wiswyg-editor-user-answer-47433948472880" at bounding box center [547, 378] width 686 height 14
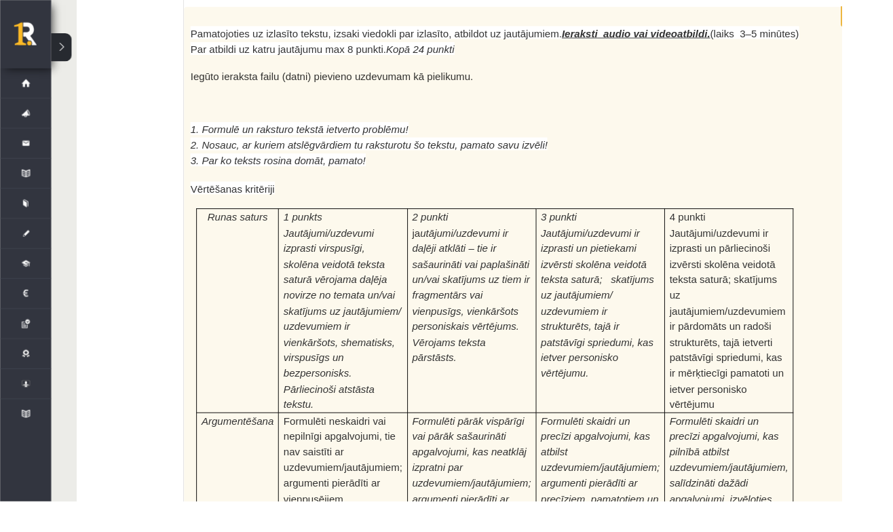
scroll to position [3819, 0]
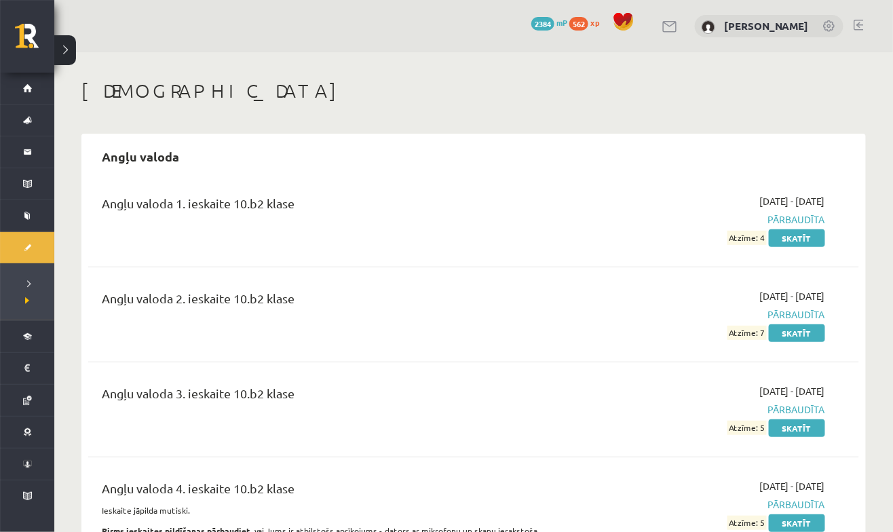
click at [7, 277] on ul "Neizpildītās [GEOGRAPHIC_DATA]" at bounding box center [27, 291] width 54 height 57
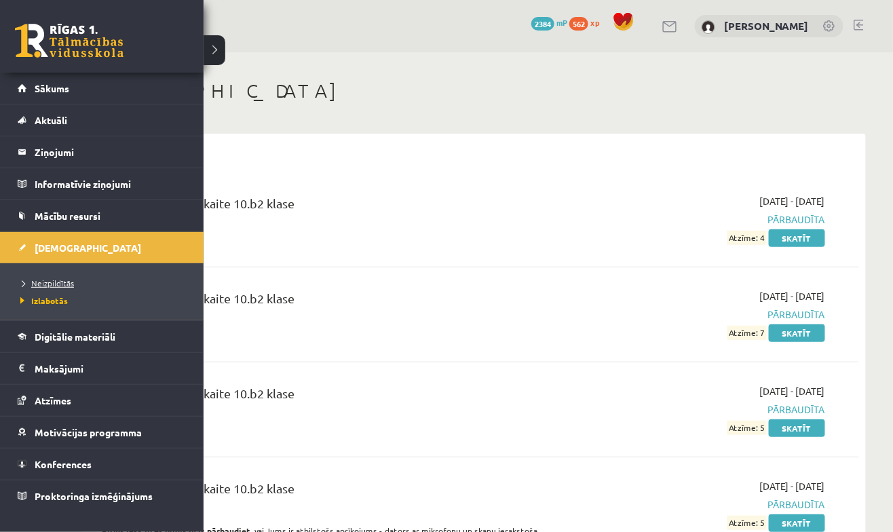
click at [48, 280] on span "Neizpildītās" at bounding box center [45, 283] width 57 height 11
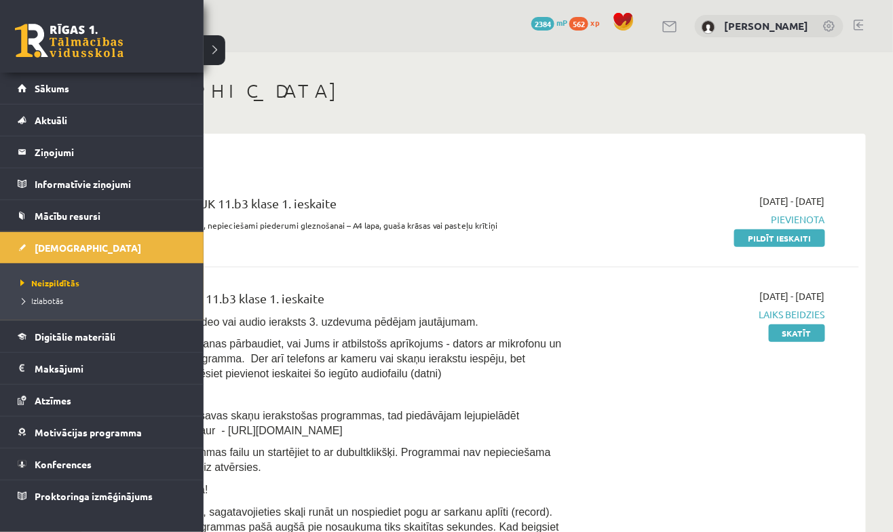
click at [523, 428] on p "Ja Jums nav datorā savas skaņu ierakstošas programmas, tad piedāvājam lejupielā…" at bounding box center [340, 423] width 476 height 30
